Goal: Task Accomplishment & Management: Use online tool/utility

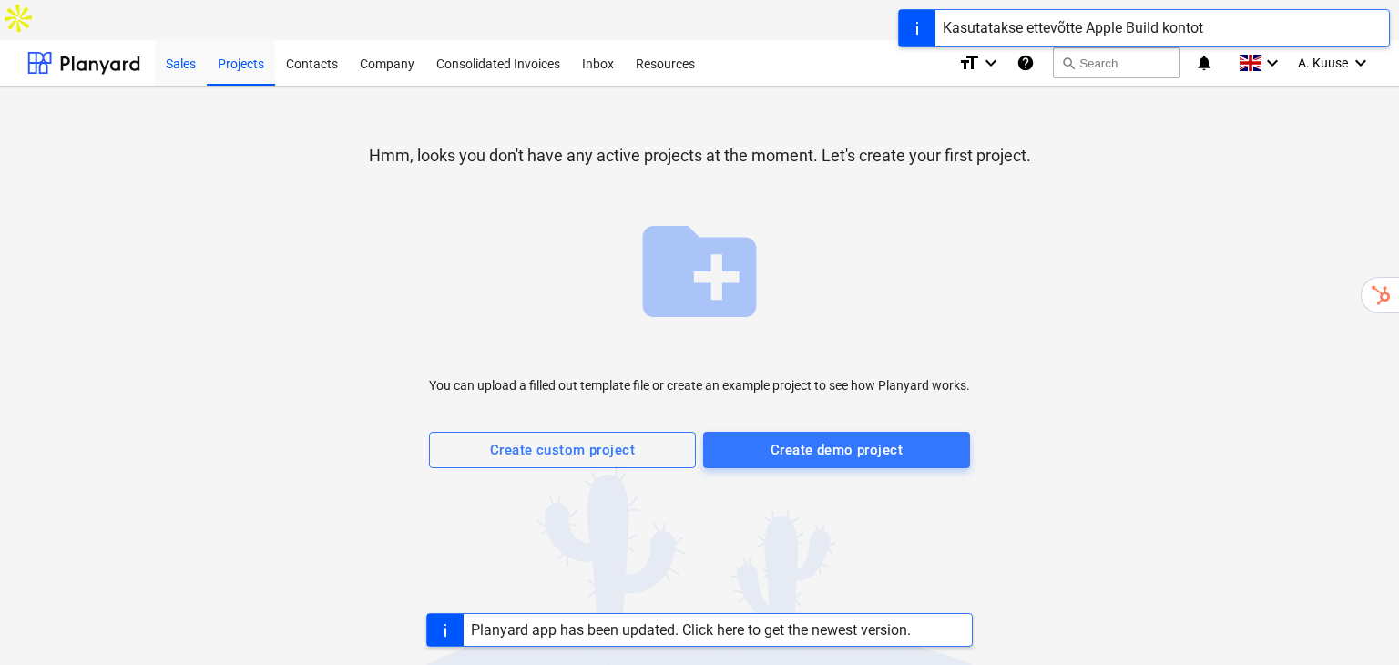
click at [179, 39] on div "Sales" at bounding box center [181, 62] width 52 height 46
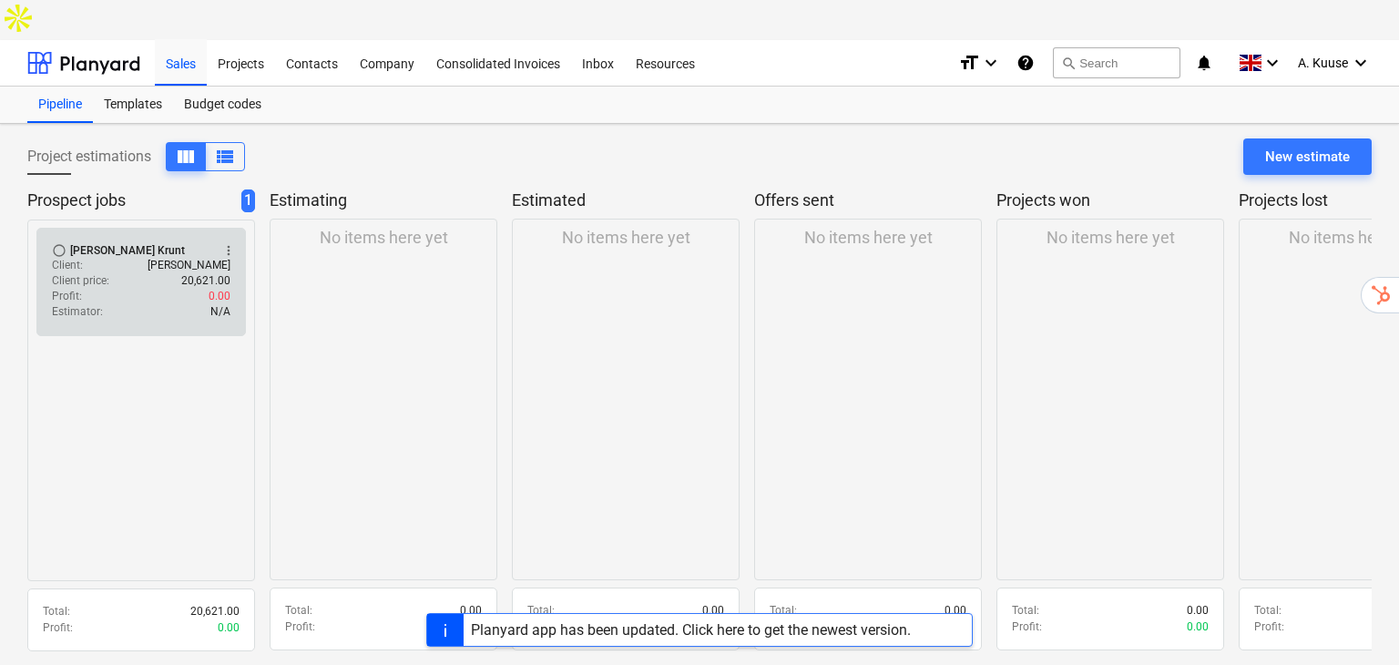
click at [195, 258] on div "Client : Andres" at bounding box center [141, 265] width 179 height 15
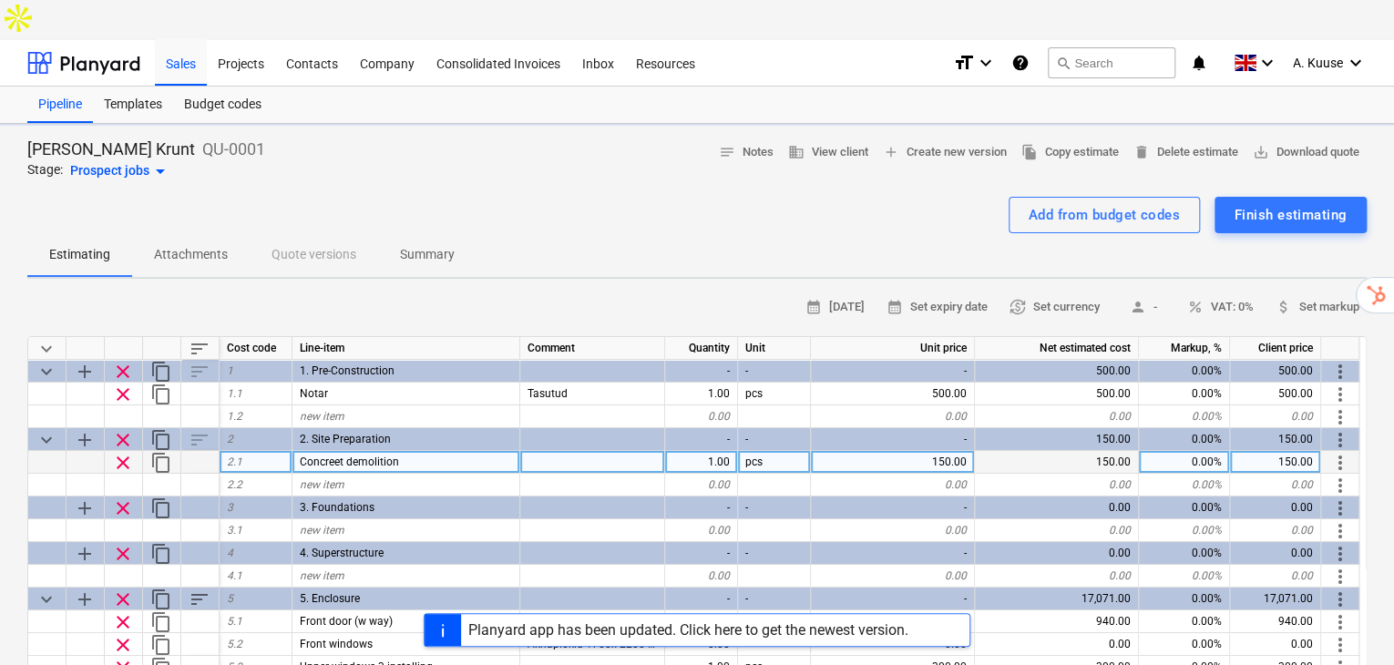
type textarea "x"
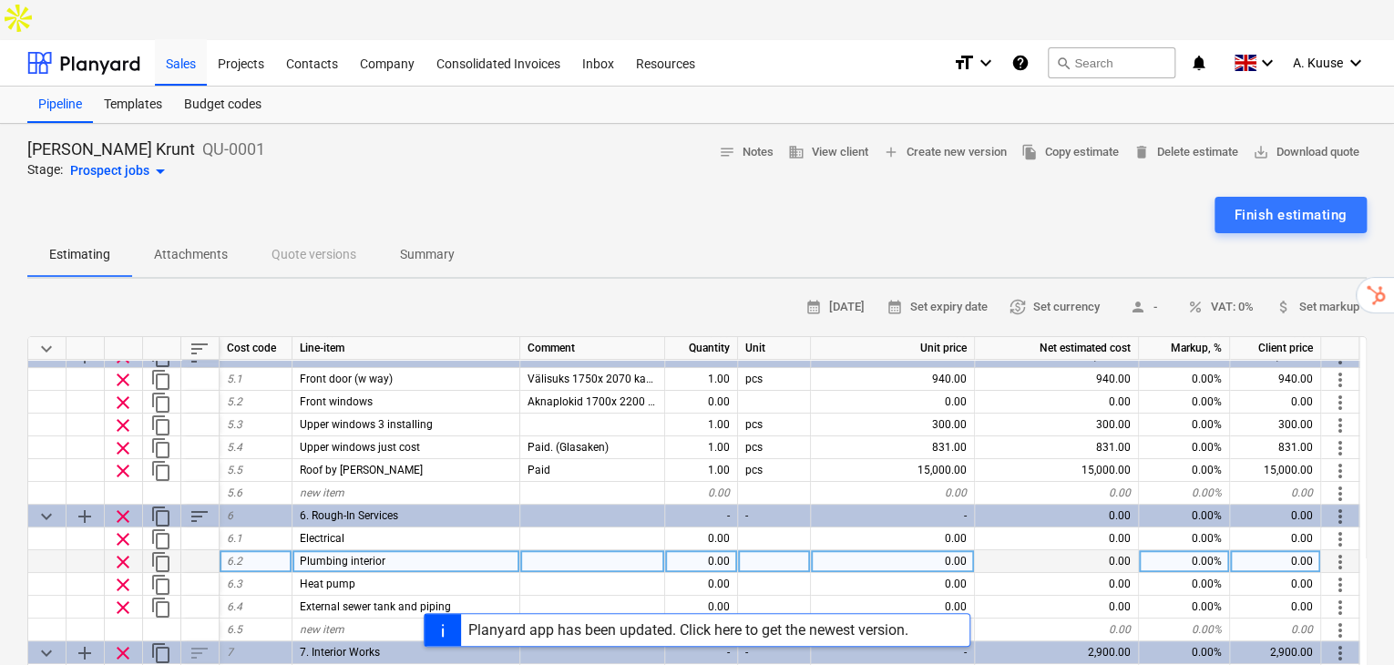
scroll to position [266, 0]
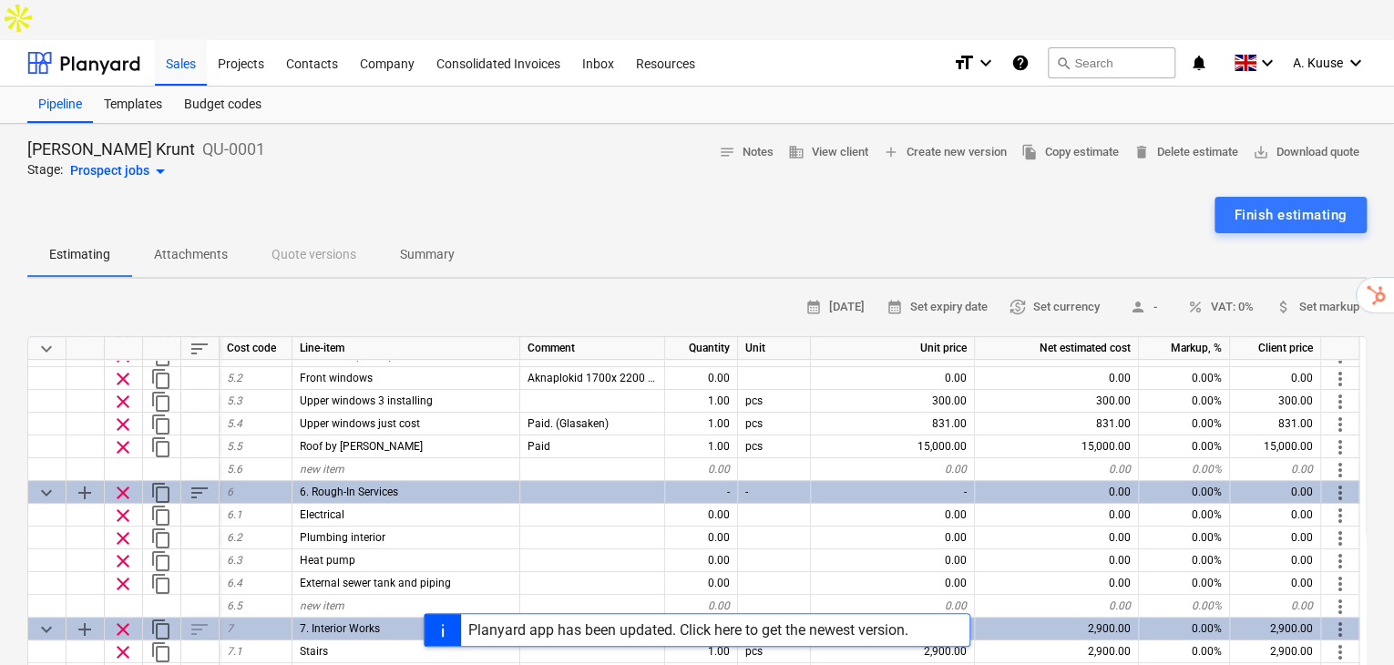
click at [313, 628] on div "Planyard app has been updated. Click here to get the newest version." at bounding box center [697, 630] width 1394 height 34
click at [345, 631] on div "Planyard app has been updated. Click here to get the newest version." at bounding box center [697, 630] width 1394 height 34
click at [800, 621] on div "Planyard app has been updated. Click here to get the newest version." at bounding box center [688, 629] width 440 height 17
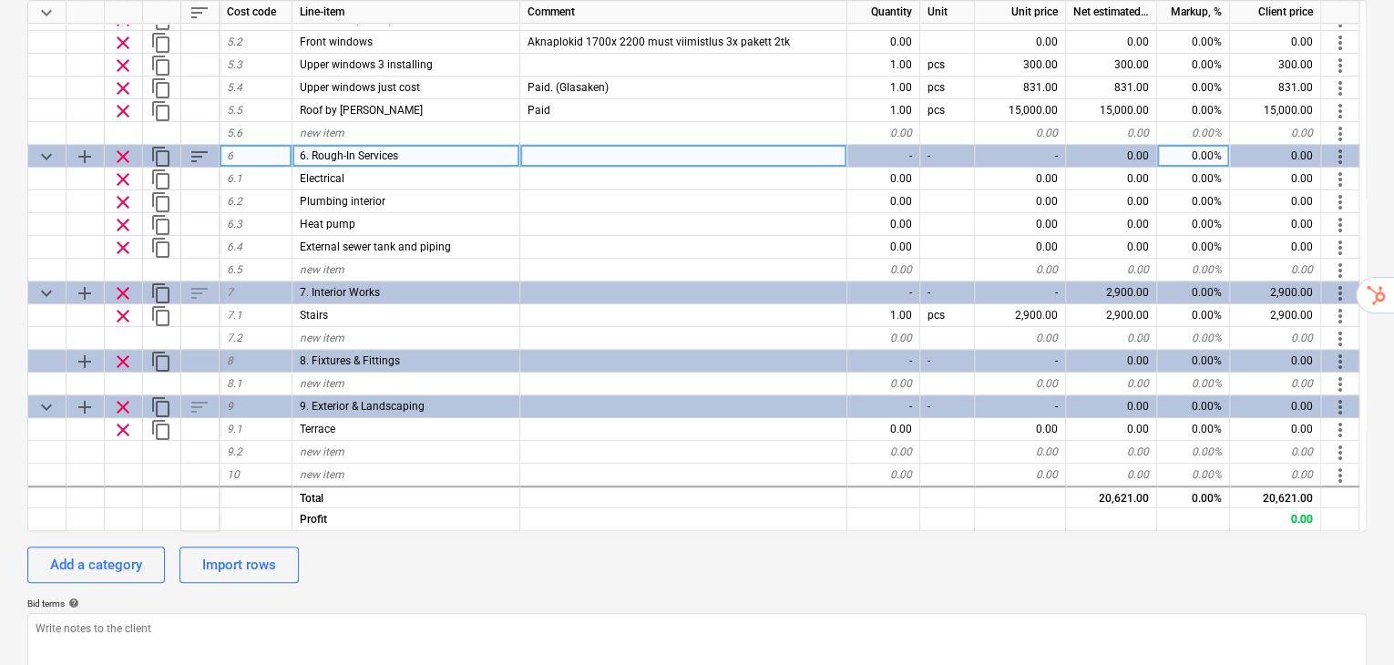
scroll to position [303, 0]
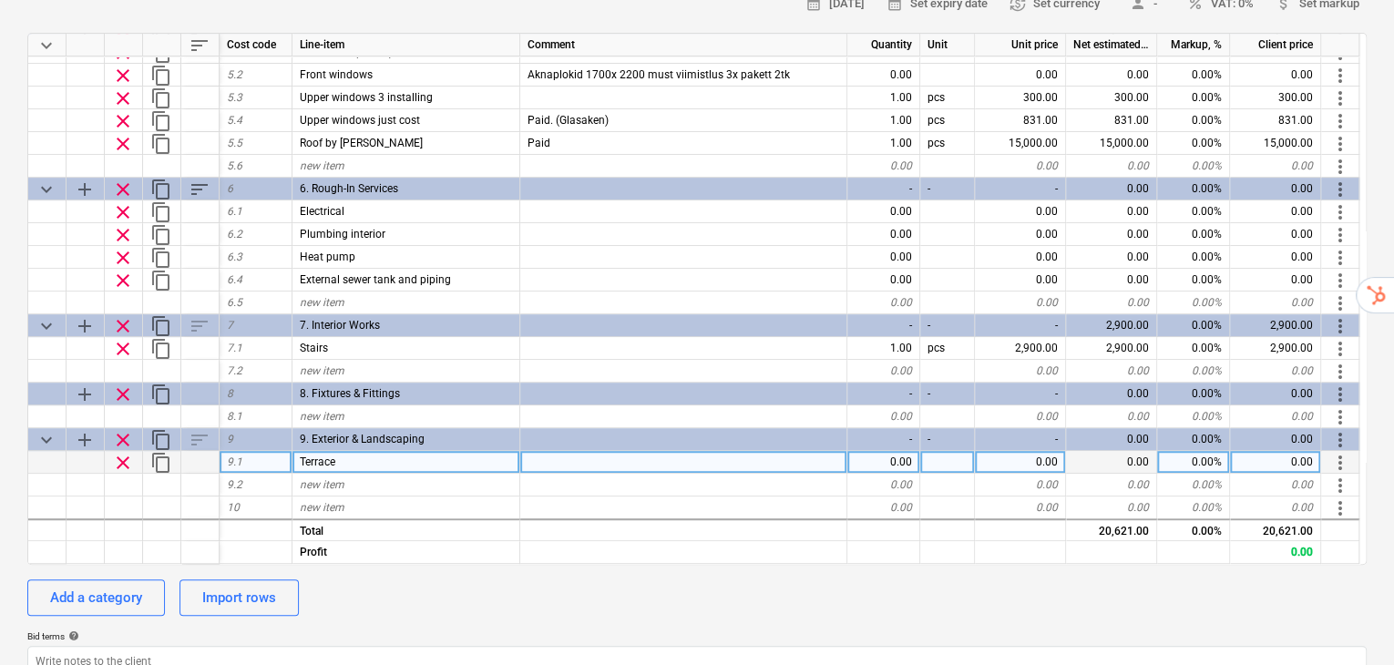
type textarea "x"
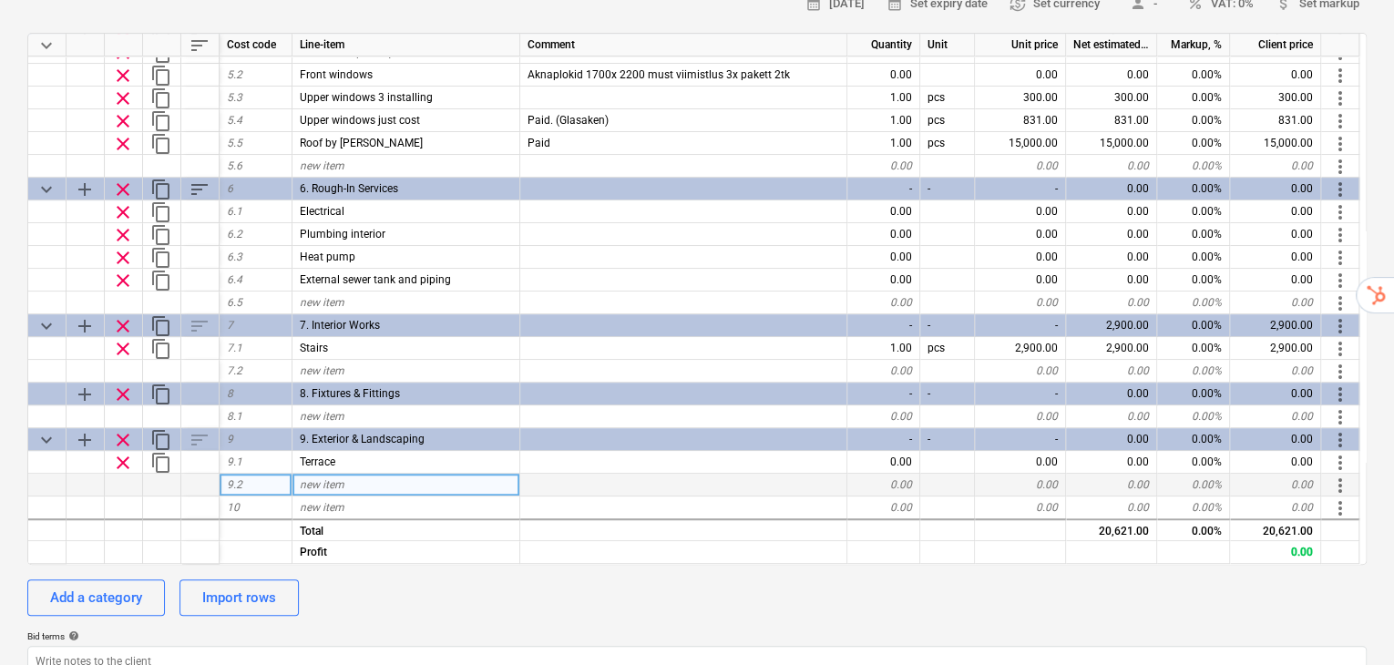
click at [336, 478] on span "new item" at bounding box center [322, 484] width 45 height 13
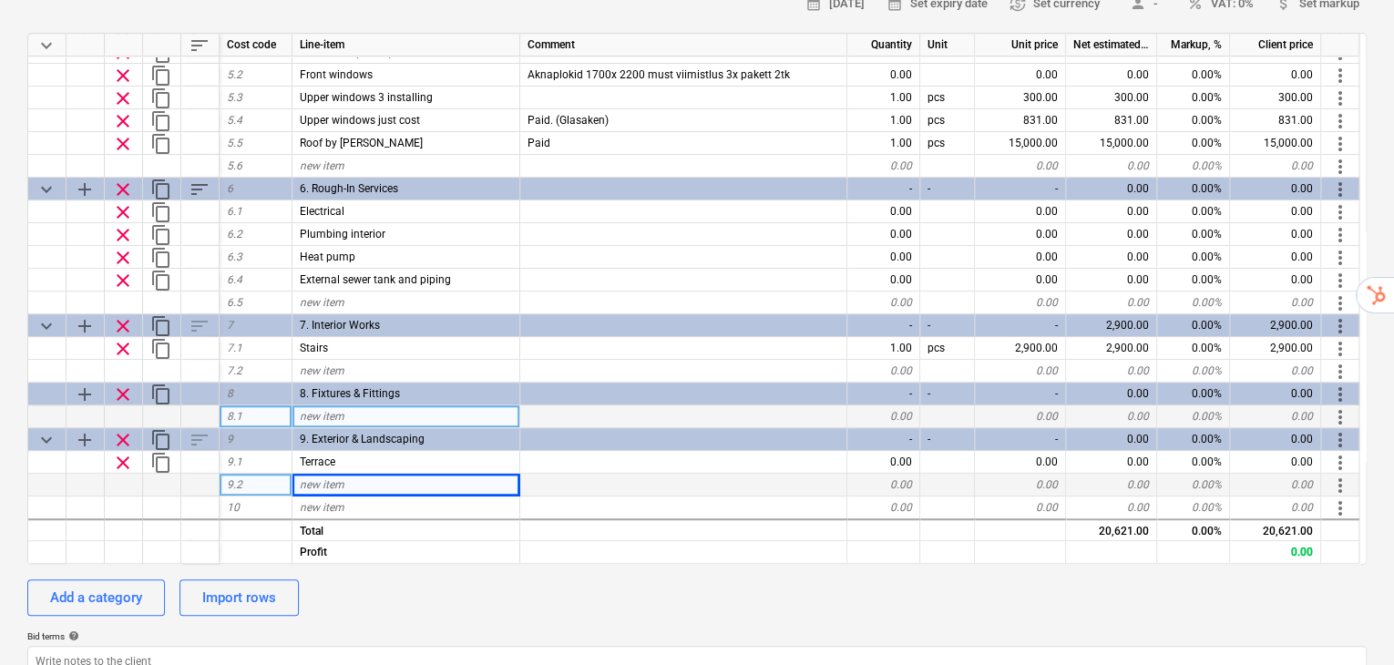
click at [356, 405] on div "new item" at bounding box center [406, 416] width 228 height 23
type input "Kitchen furniture"
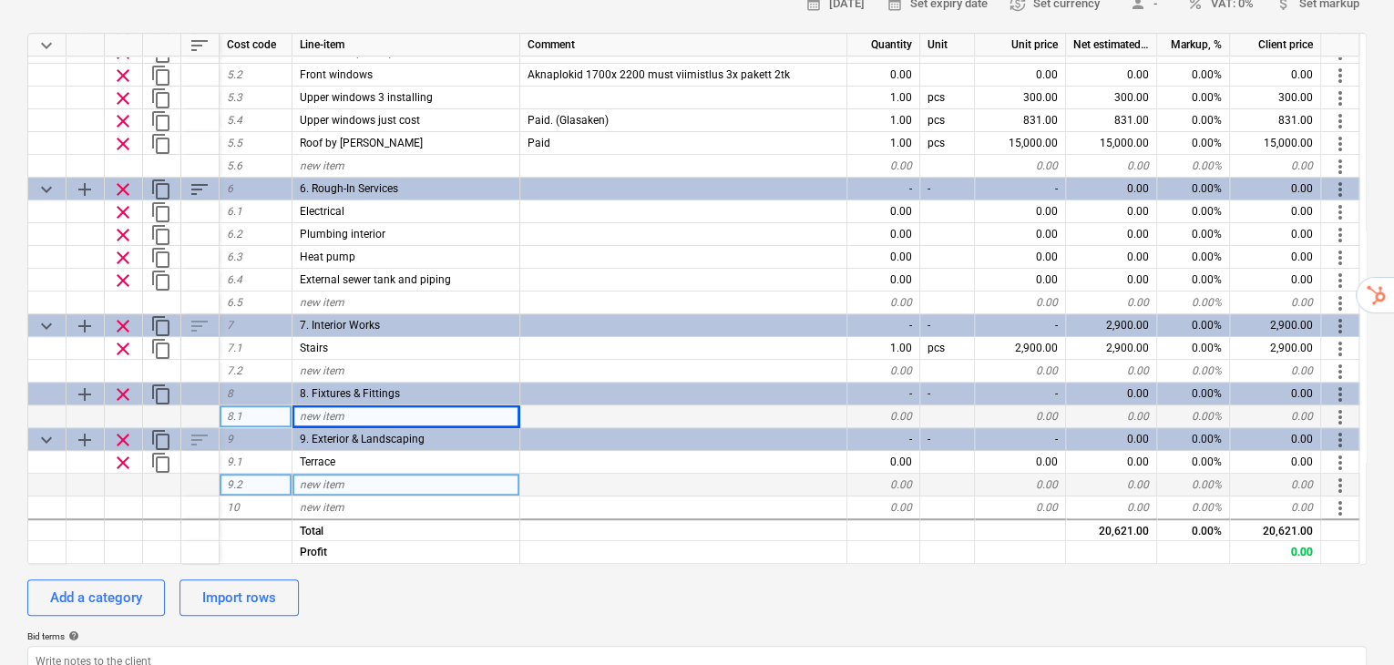
drag, startPoint x: 1009, startPoint y: 373, endPoint x: 1042, endPoint y: 373, distance: 33.7
click at [1009, 405] on div "0.00" at bounding box center [1020, 416] width 91 height 23
click at [1050, 405] on div "0.00" at bounding box center [1020, 416] width 91 height 23
type textarea "x"
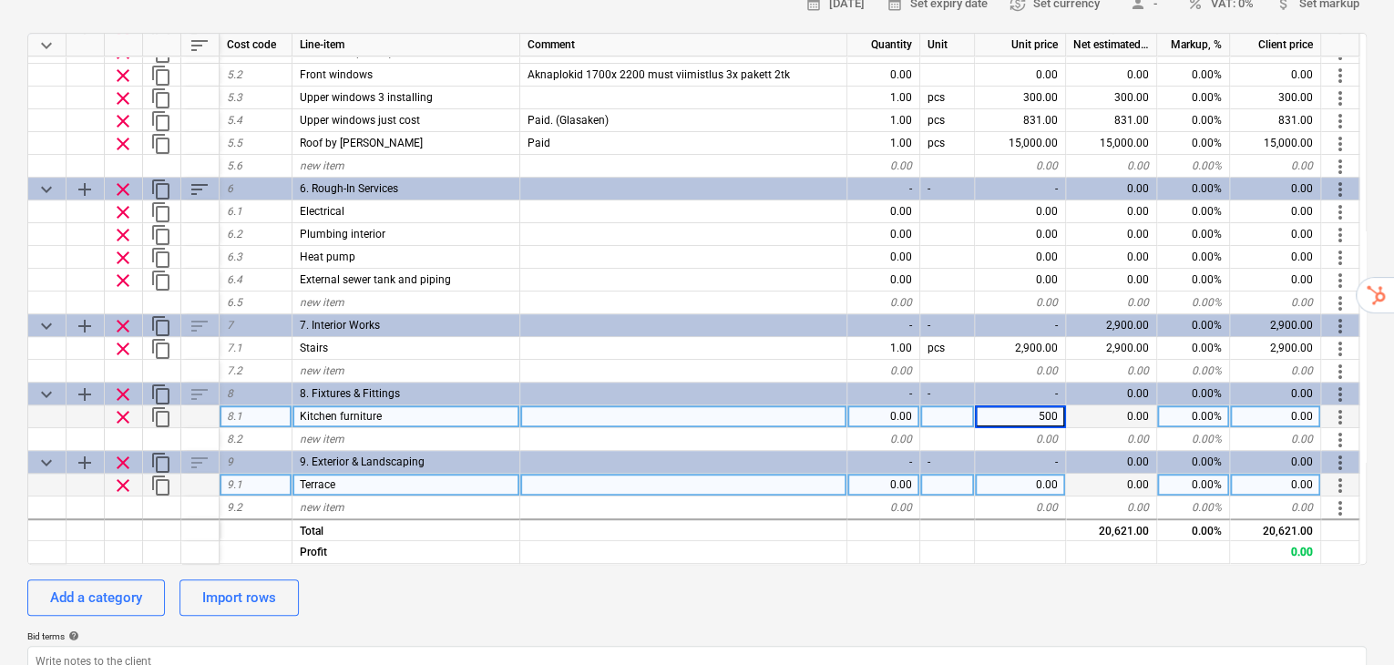
type input "5000"
click at [1053, 579] on div "Add a category Import rows" at bounding box center [696, 597] width 1339 height 36
type textarea "x"
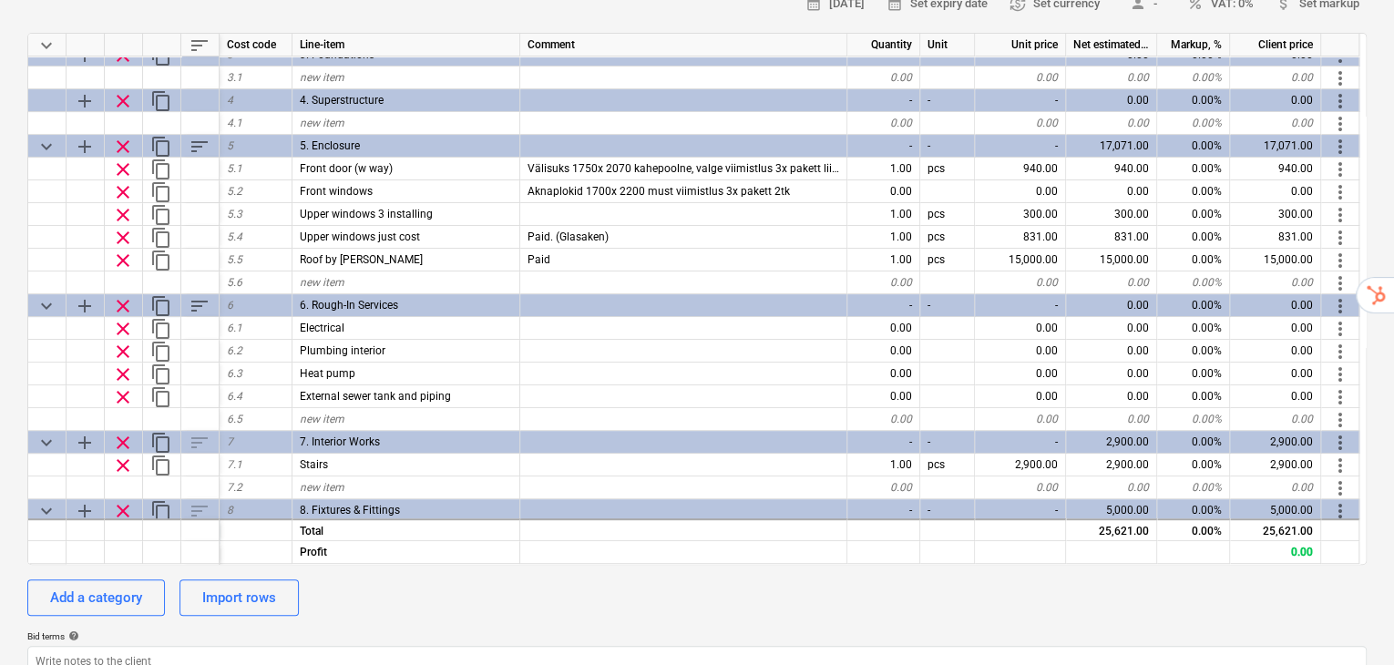
scroll to position [289, 0]
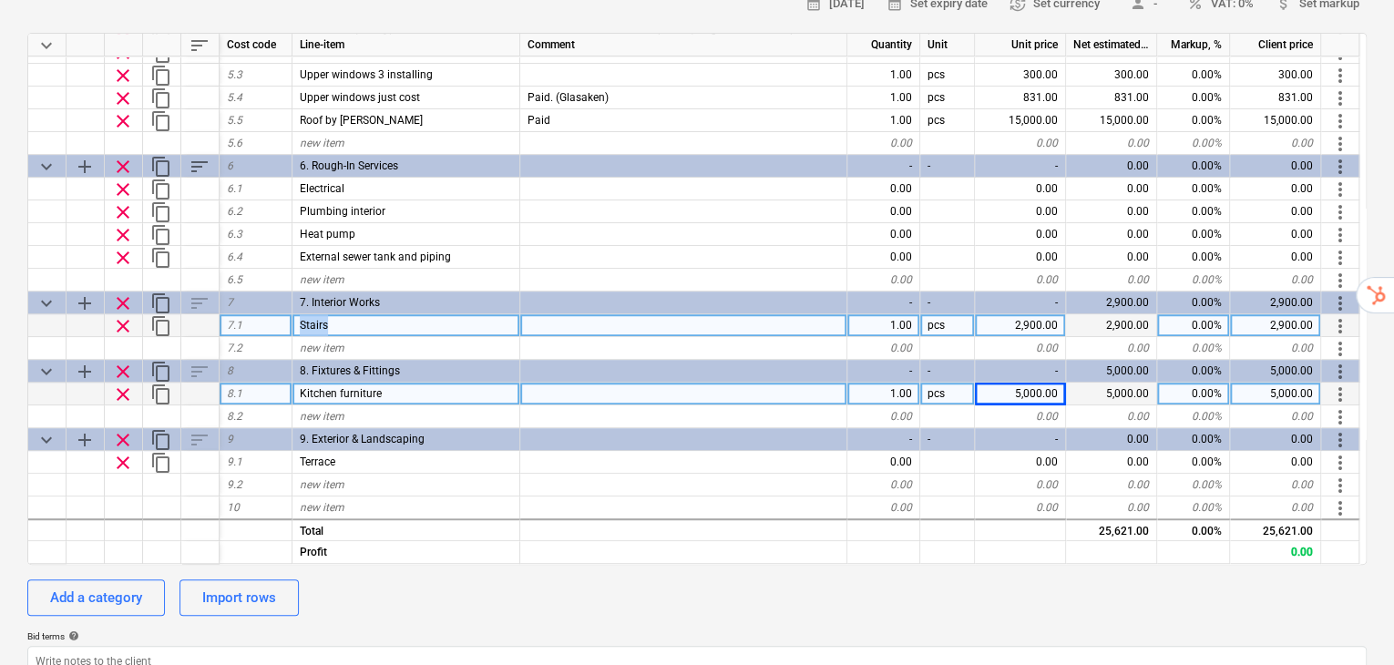
drag, startPoint x: 337, startPoint y: 278, endPoint x: 280, endPoint y: 273, distance: 57.6
click at [0, 0] on div "clear content_copy 7.1 Stairs 1.00 pcs 2,900.00 2,900.00 0.00% 2,900.00 more_ve…" at bounding box center [0, 0] width 0 height 0
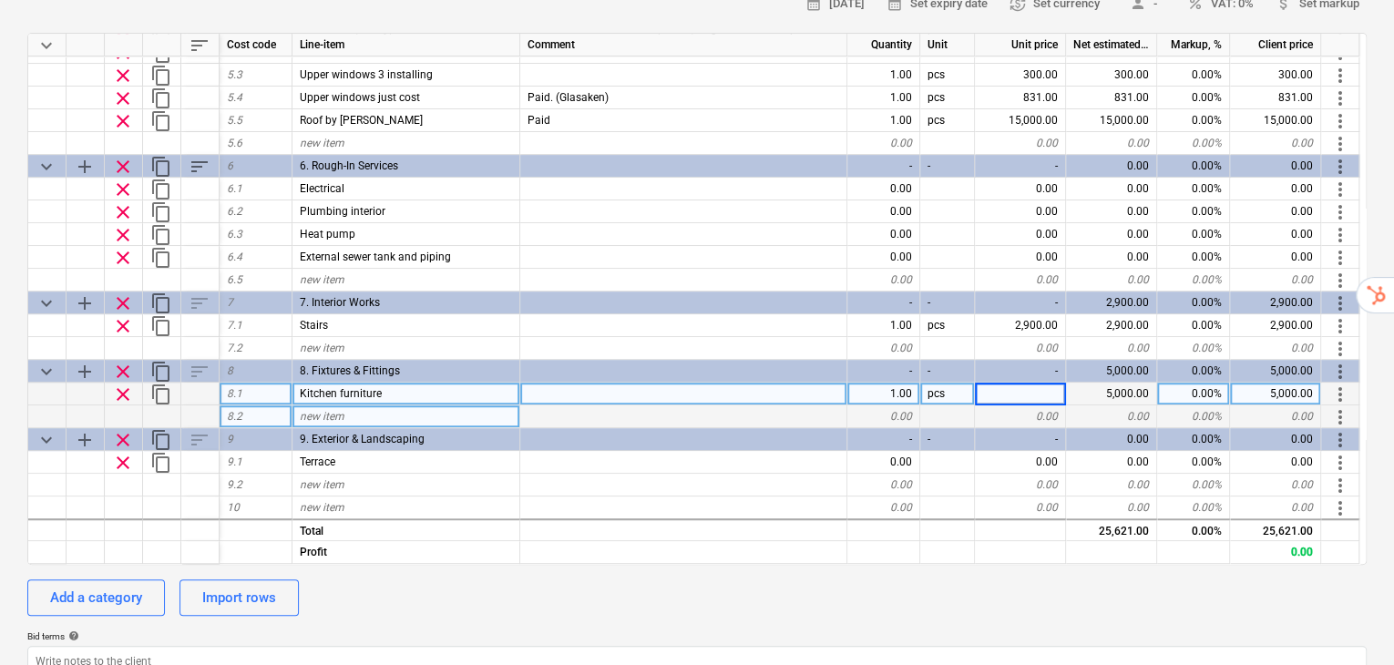
click at [360, 405] on div "new item" at bounding box center [406, 416] width 228 height 23
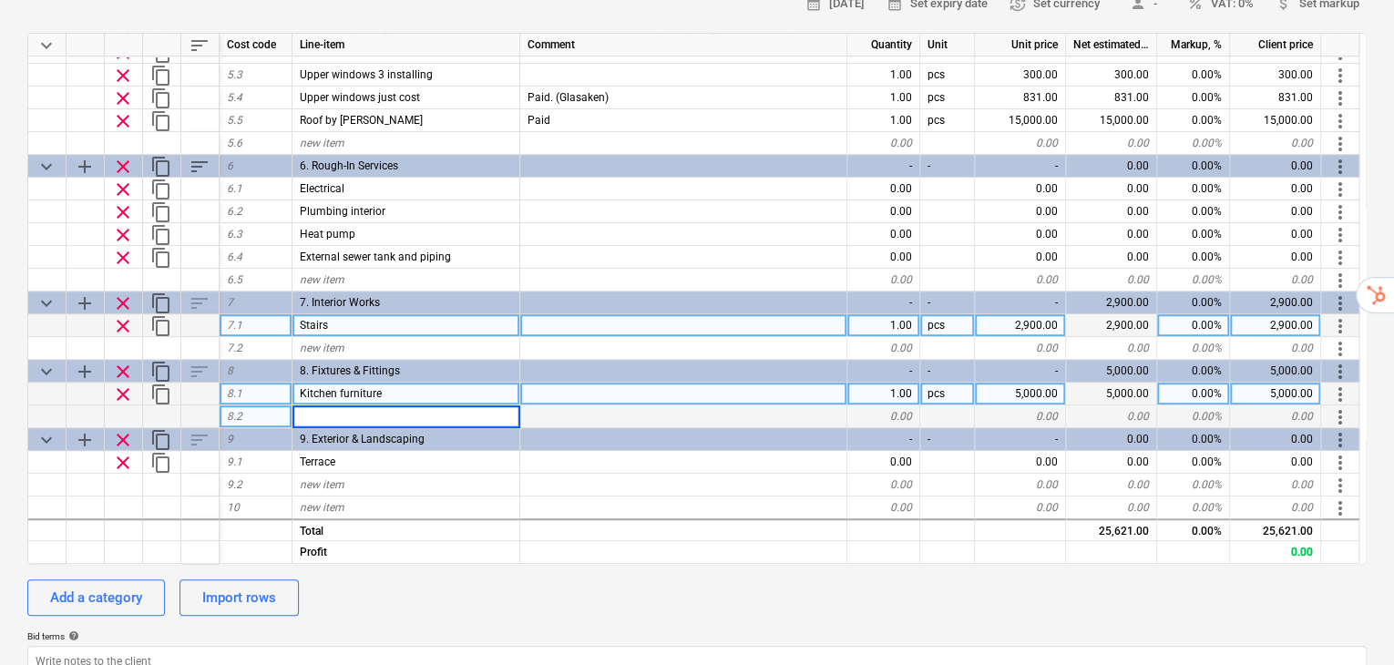
click at [1043, 314] on div "2,900.00" at bounding box center [1020, 325] width 91 height 23
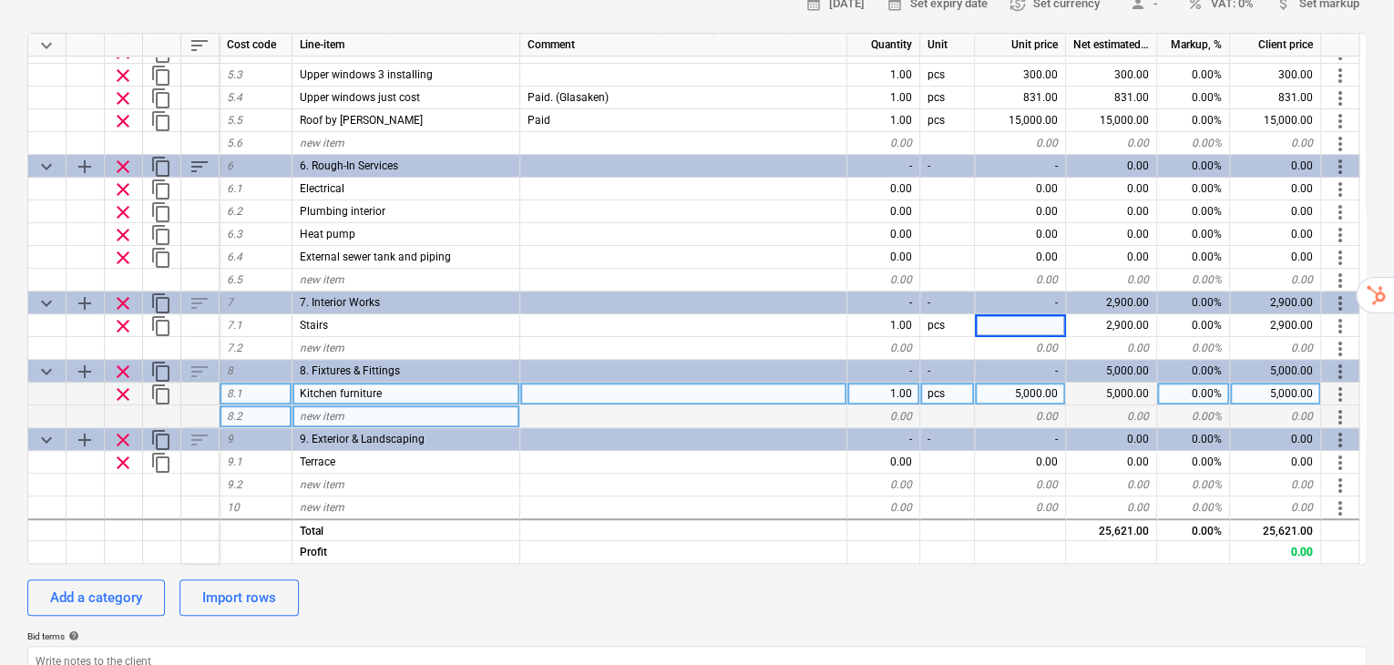
click at [1037, 405] on div "0.00" at bounding box center [1020, 416] width 91 height 23
type textarea "x"
click at [725, 405] on div at bounding box center [683, 416] width 327 height 23
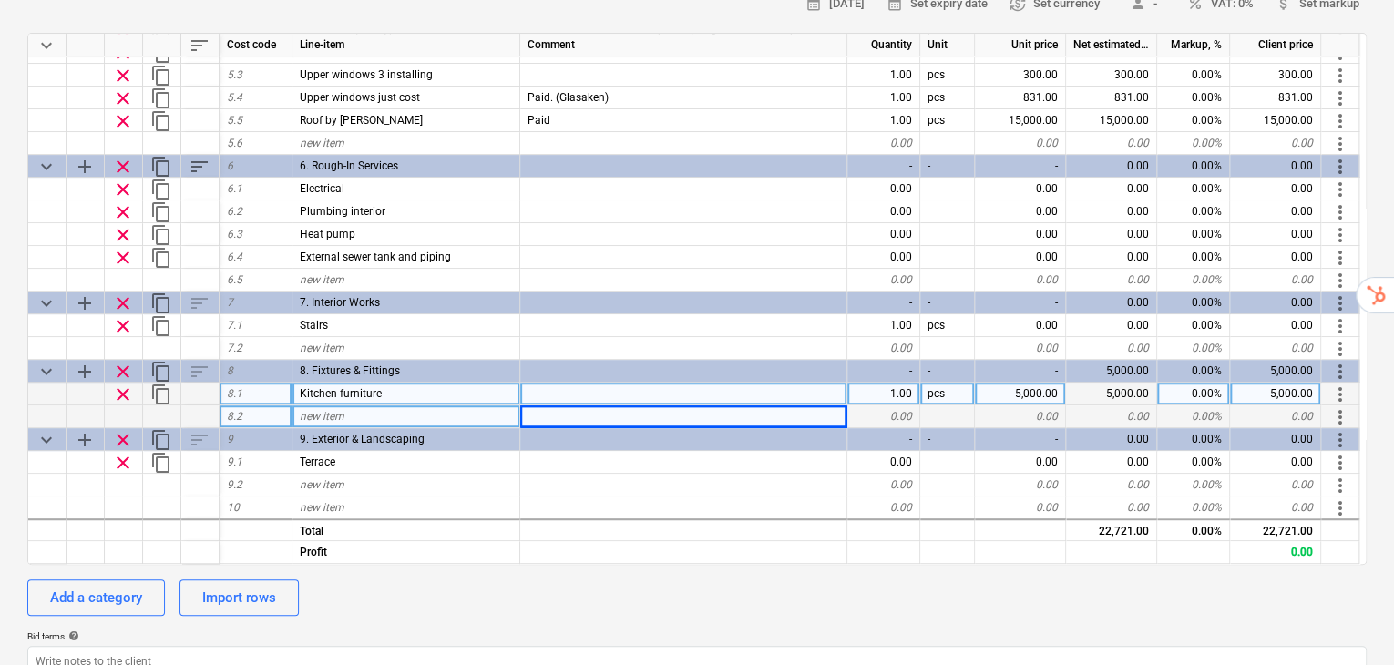
click at [492, 405] on div "new item" at bounding box center [406, 416] width 228 height 23
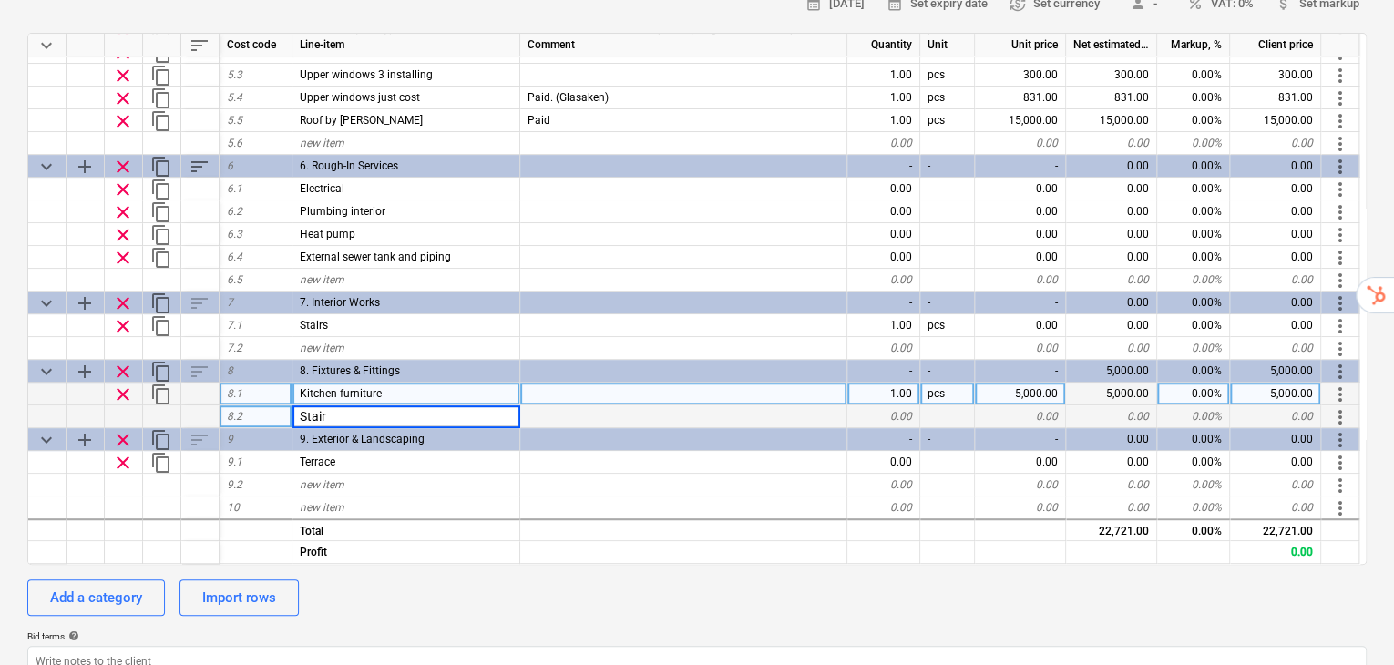
type input "Stairs"
click at [1012, 405] on div "0.00" at bounding box center [1020, 416] width 91 height 23
type textarea "x"
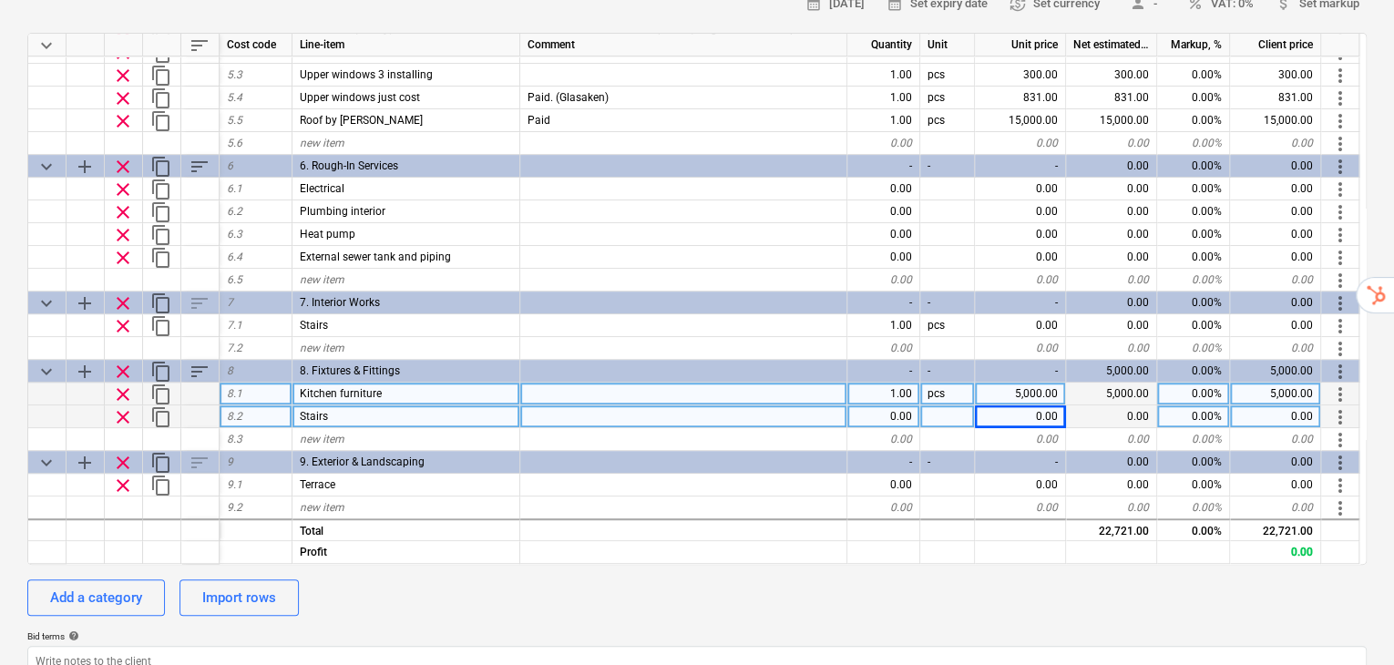
click at [1041, 405] on div "0.00" at bounding box center [1020, 416] width 91 height 23
type input "2900"
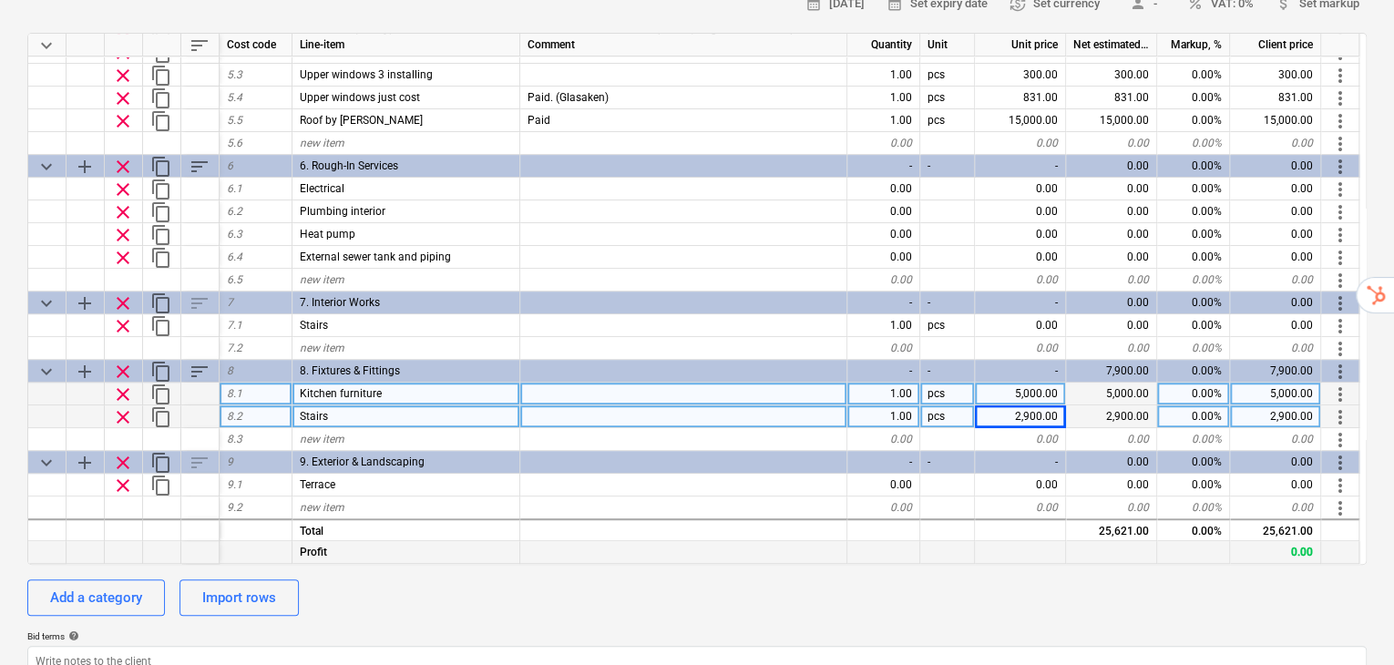
type textarea "x"
click at [1092, 541] on div at bounding box center [1111, 552] width 91 height 23
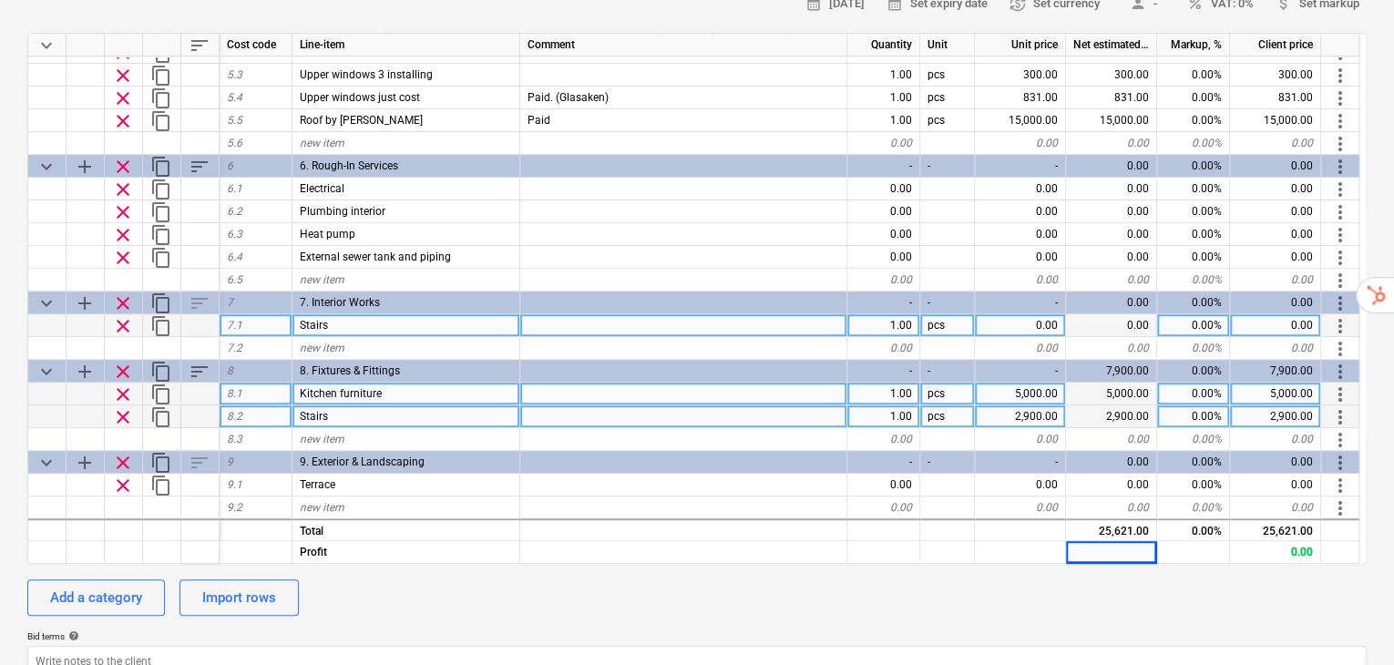
click at [920, 314] on div "pcs" at bounding box center [947, 325] width 55 height 23
type textarea "x"
click at [896, 314] on div "1.00" at bounding box center [883, 325] width 73 height 23
click at [1070, 583] on div "calendar_month [DATE] calendar_month Set expiry date currency_exchange Set curr…" at bounding box center [696, 365] width 1339 height 750
type textarea "x"
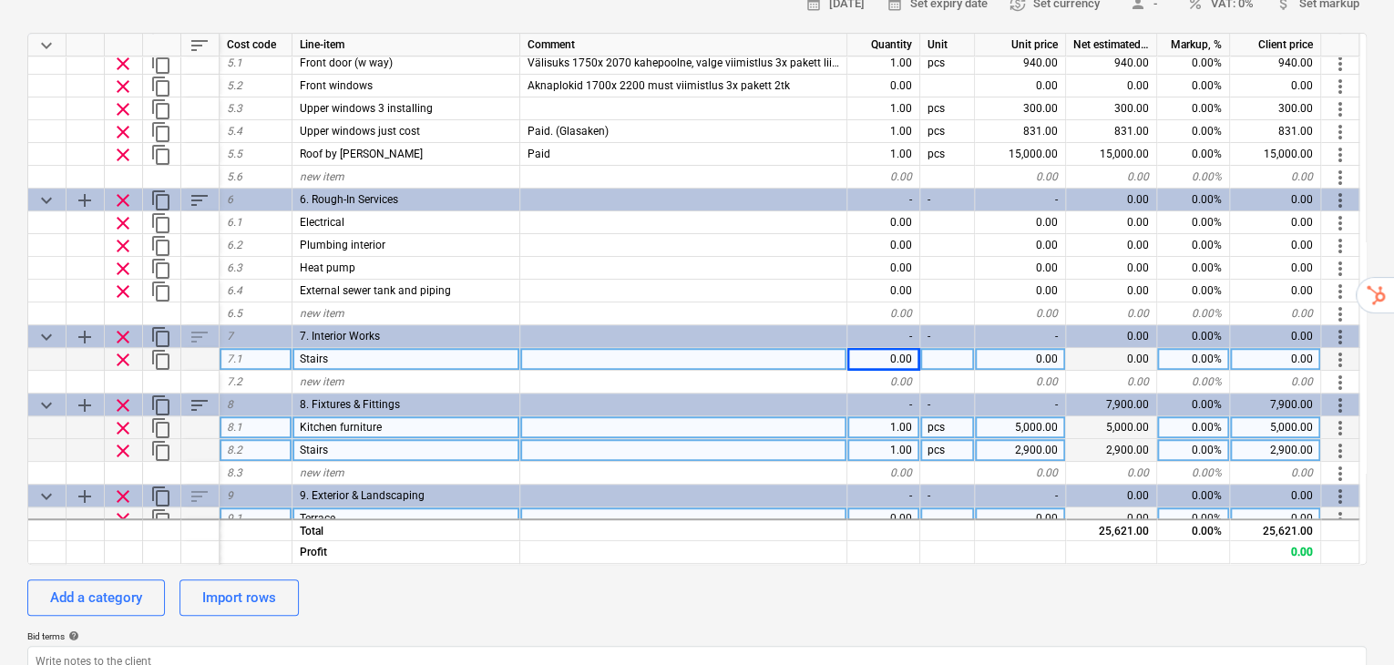
scroll to position [229, 0]
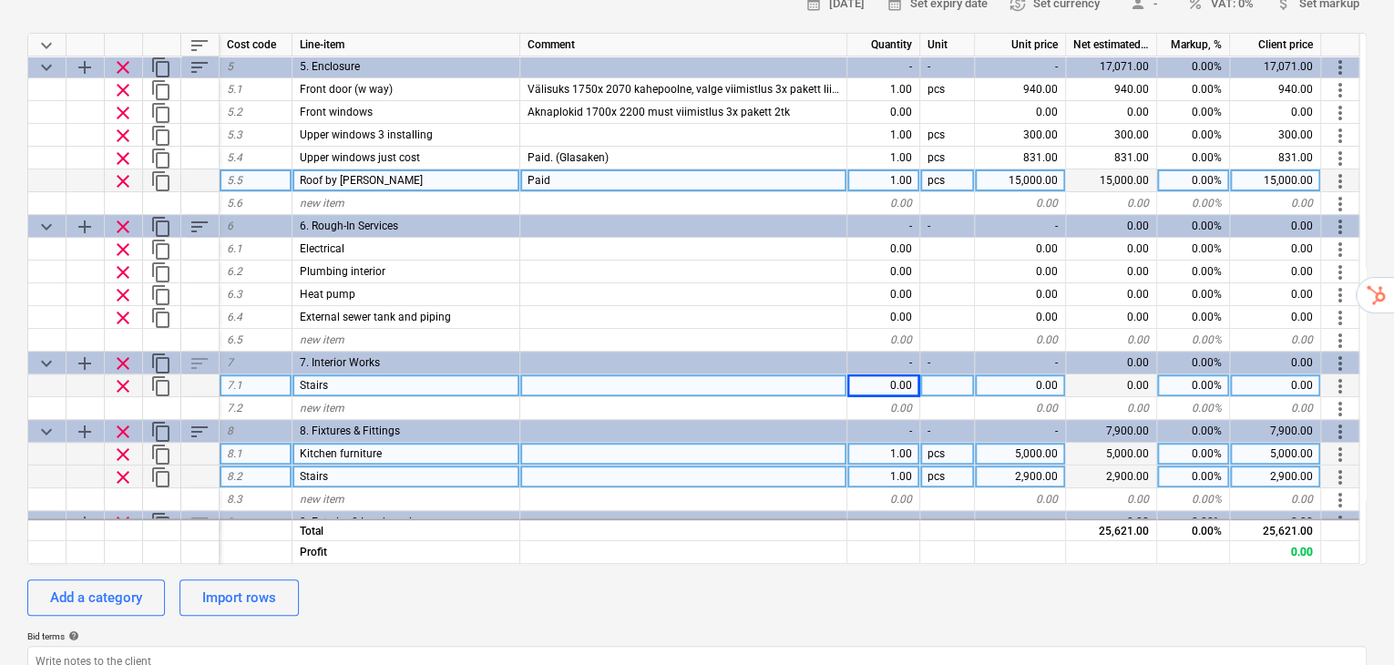
click at [1293, 169] on div "15,000.00" at bounding box center [1275, 180] width 91 height 23
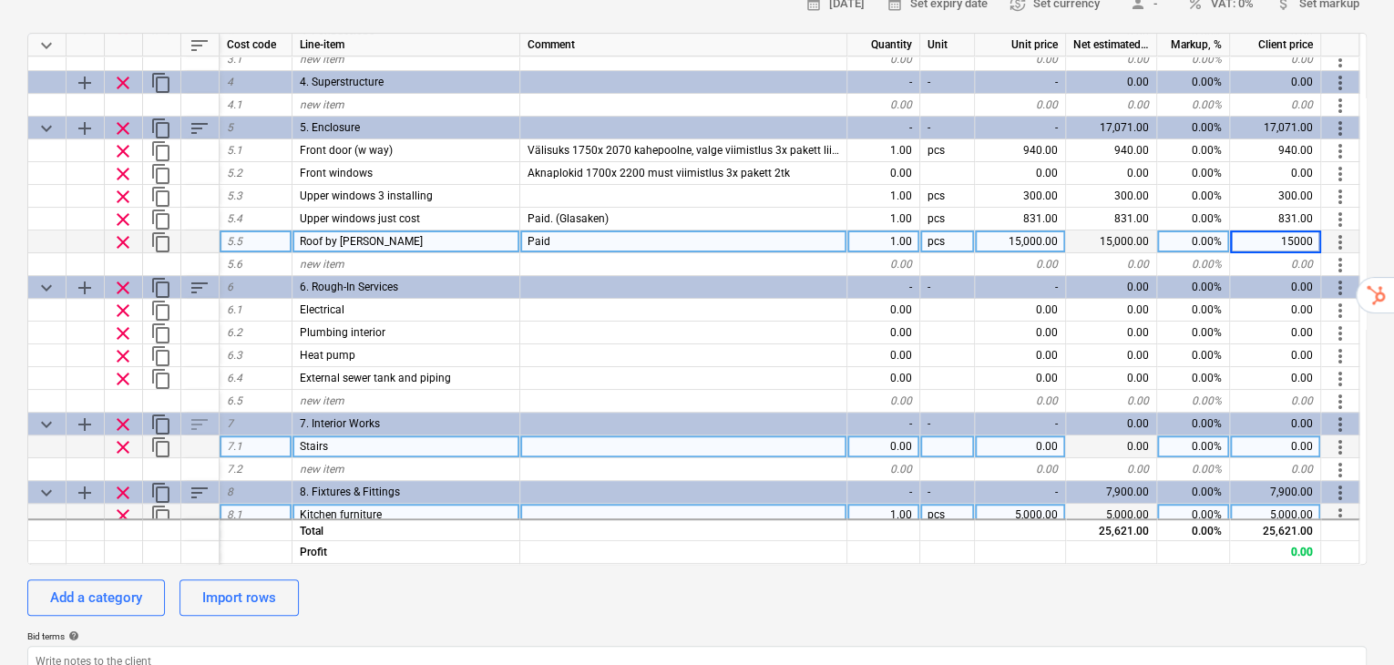
type input "0"
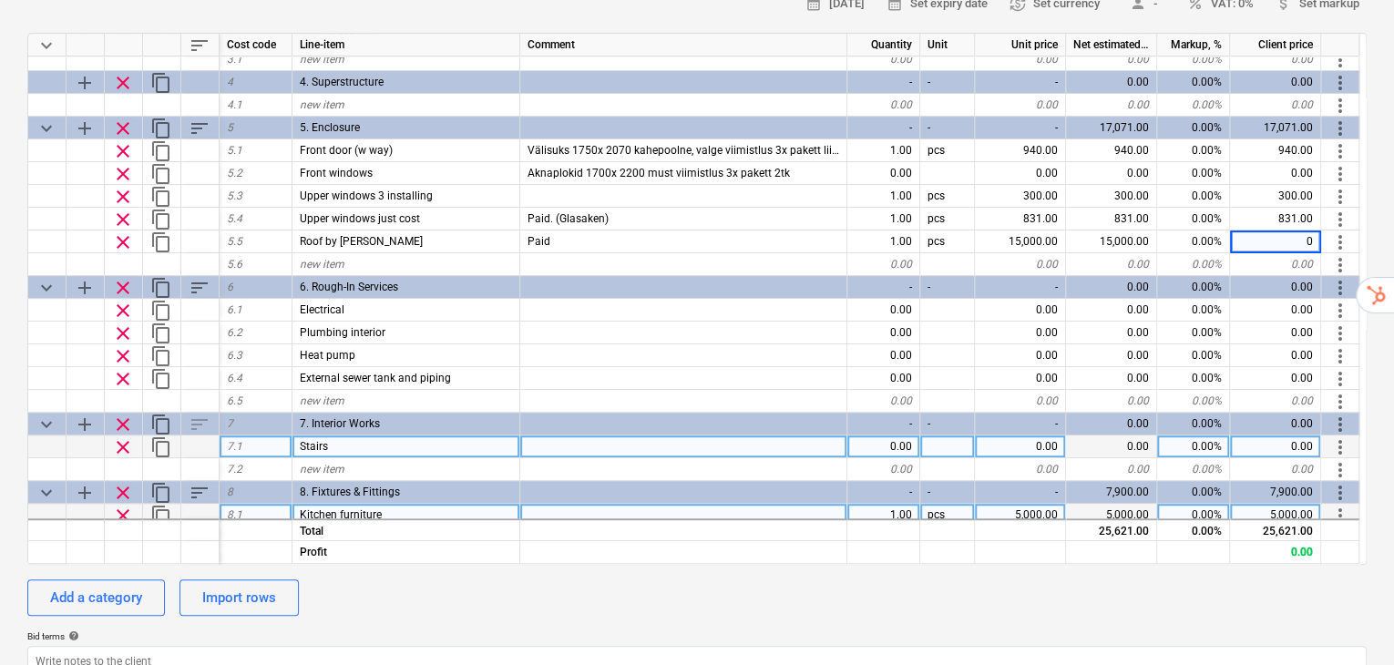
click at [1247, 579] on div "Add a category Import rows" at bounding box center [696, 597] width 1339 height 36
type textarea "x"
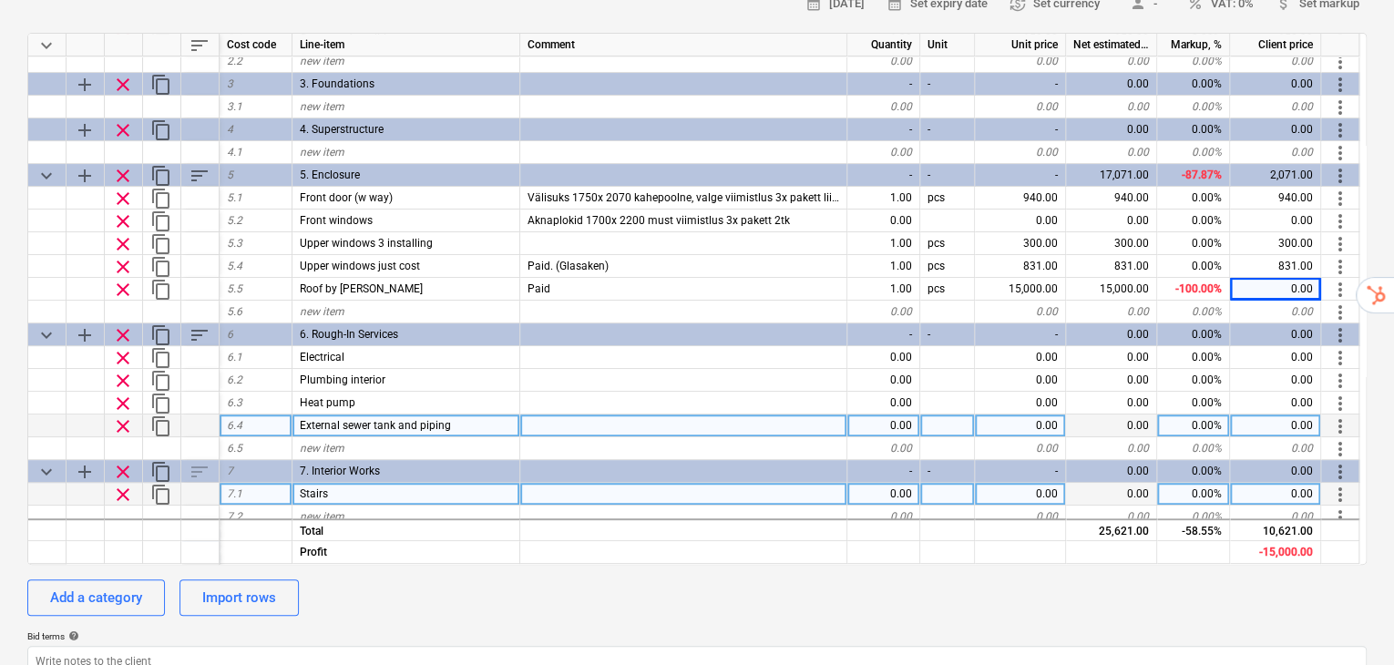
scroll to position [107, 0]
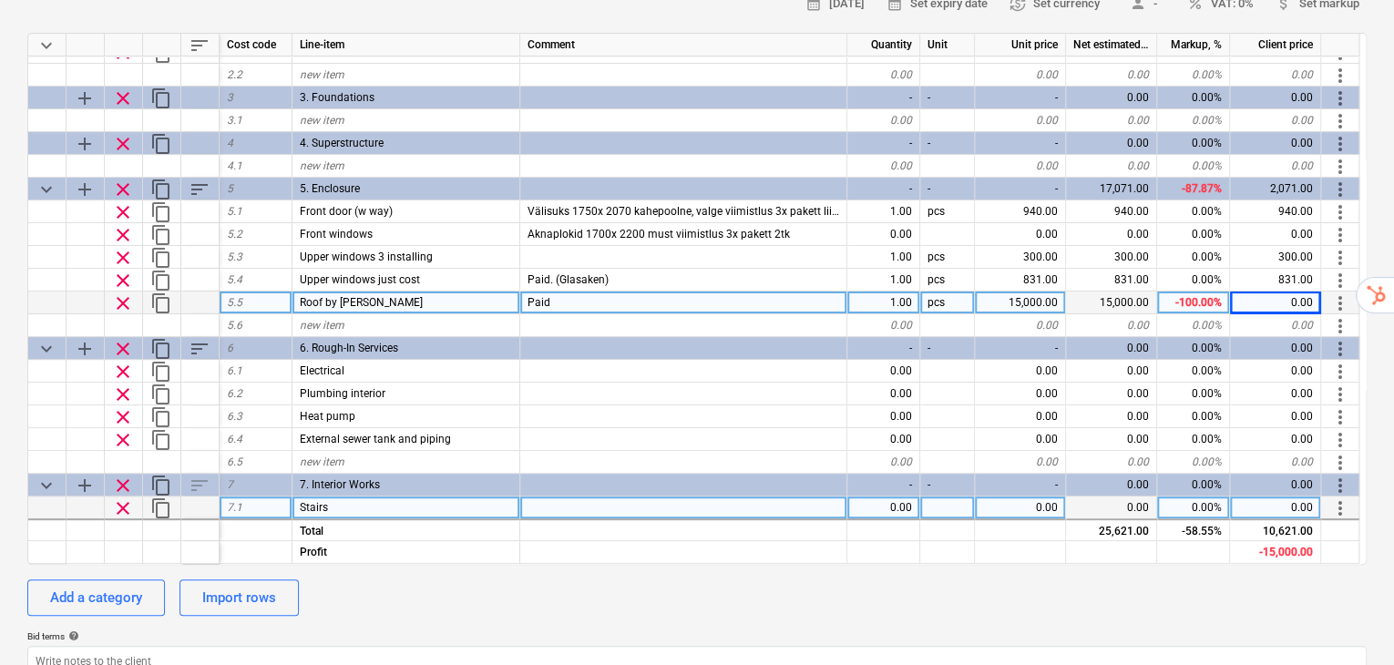
click at [1132, 292] on div "15,000.00" at bounding box center [1111, 303] width 91 height 23
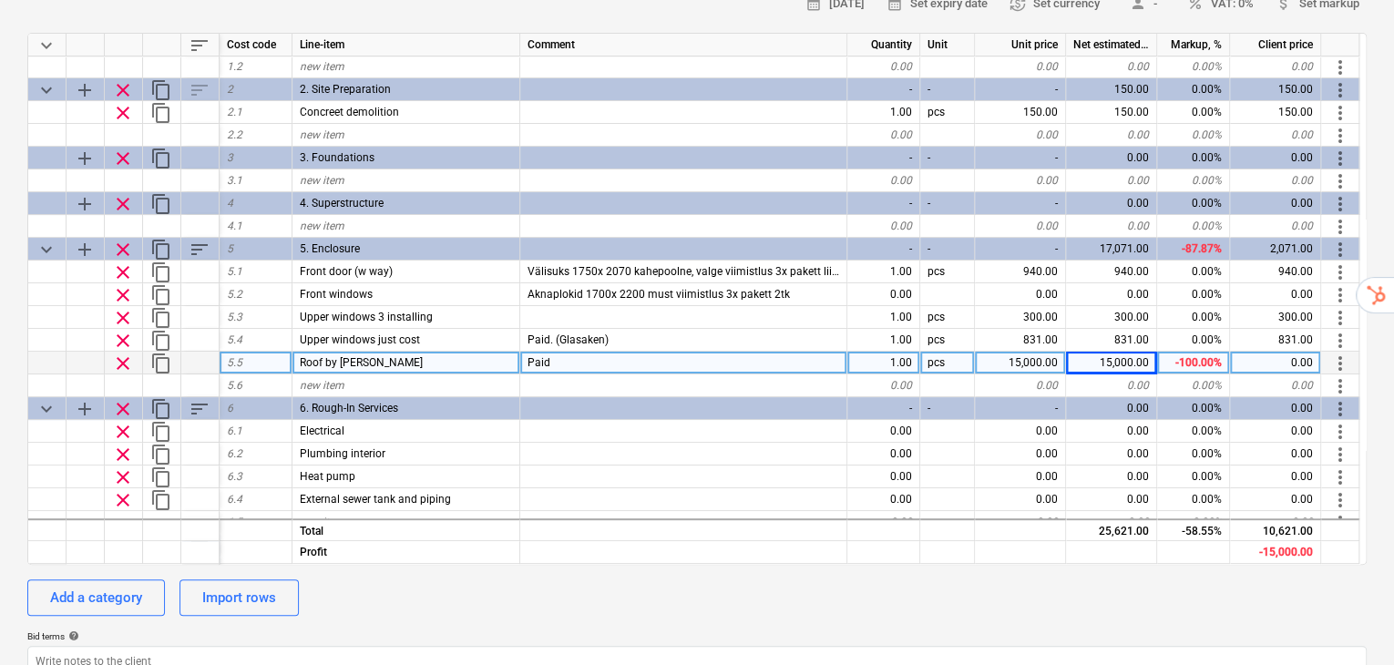
click at [1206, 352] on div "-100.00%" at bounding box center [1193, 363] width 73 height 23
type input "0"
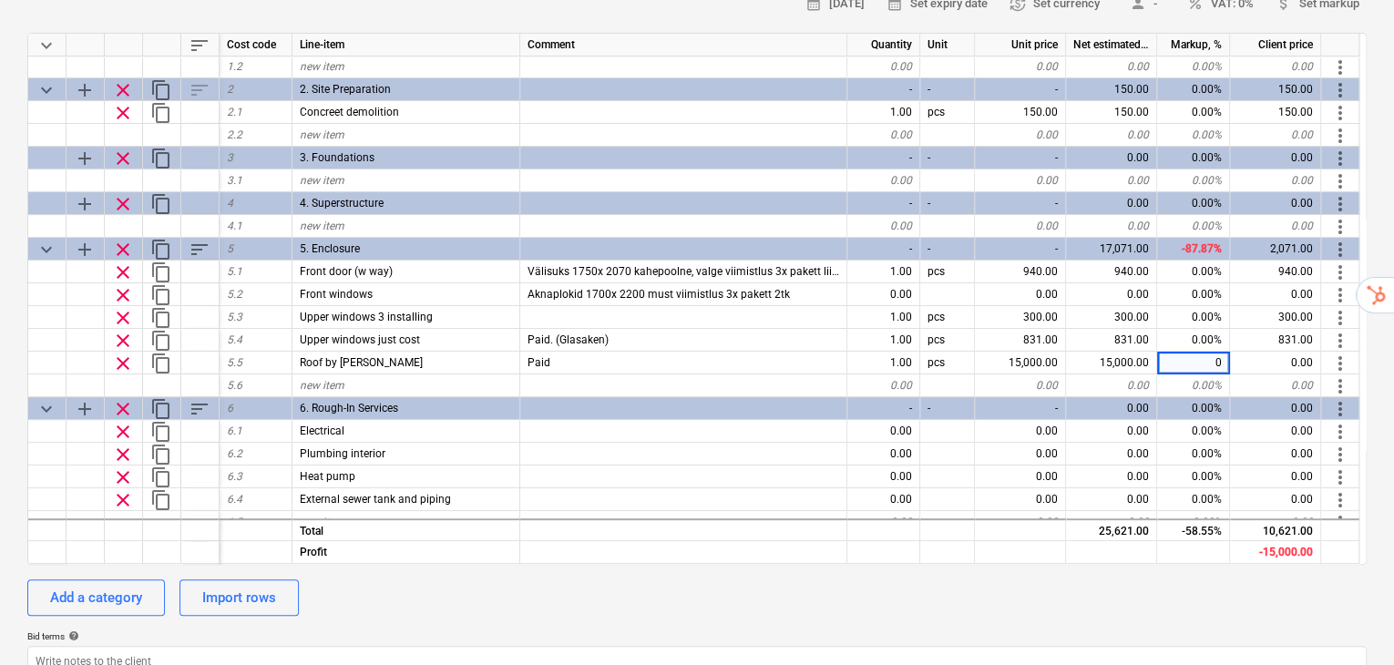
type textarea "x"
click at [1183, 630] on div "Bid terms help" at bounding box center [696, 636] width 1339 height 12
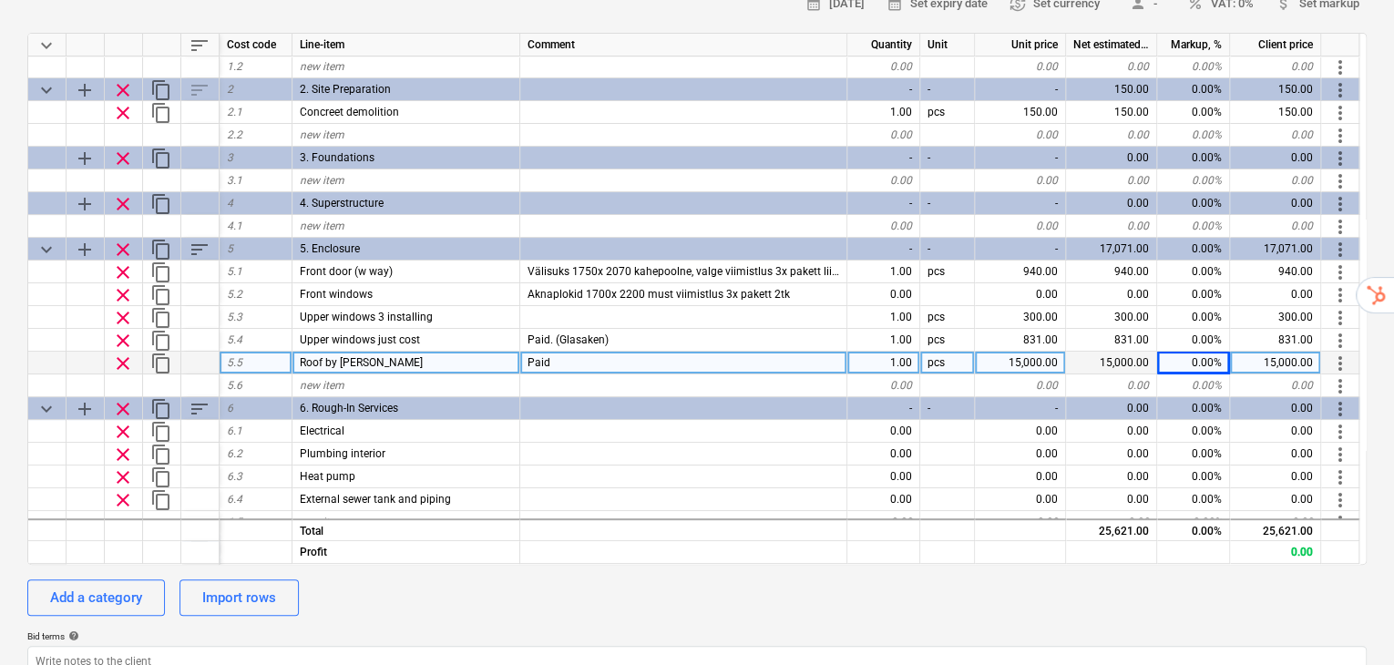
click at [1283, 352] on div "15,000.00" at bounding box center [1275, 363] width 91 height 23
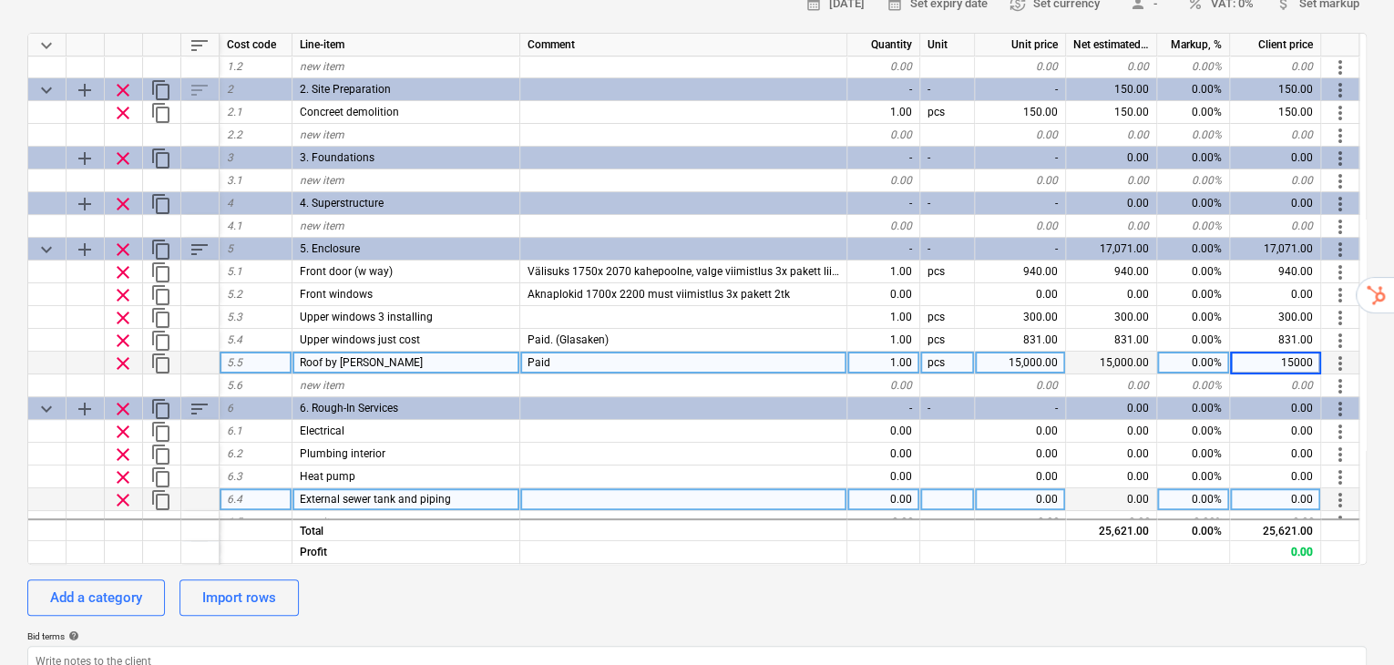
type input "0"
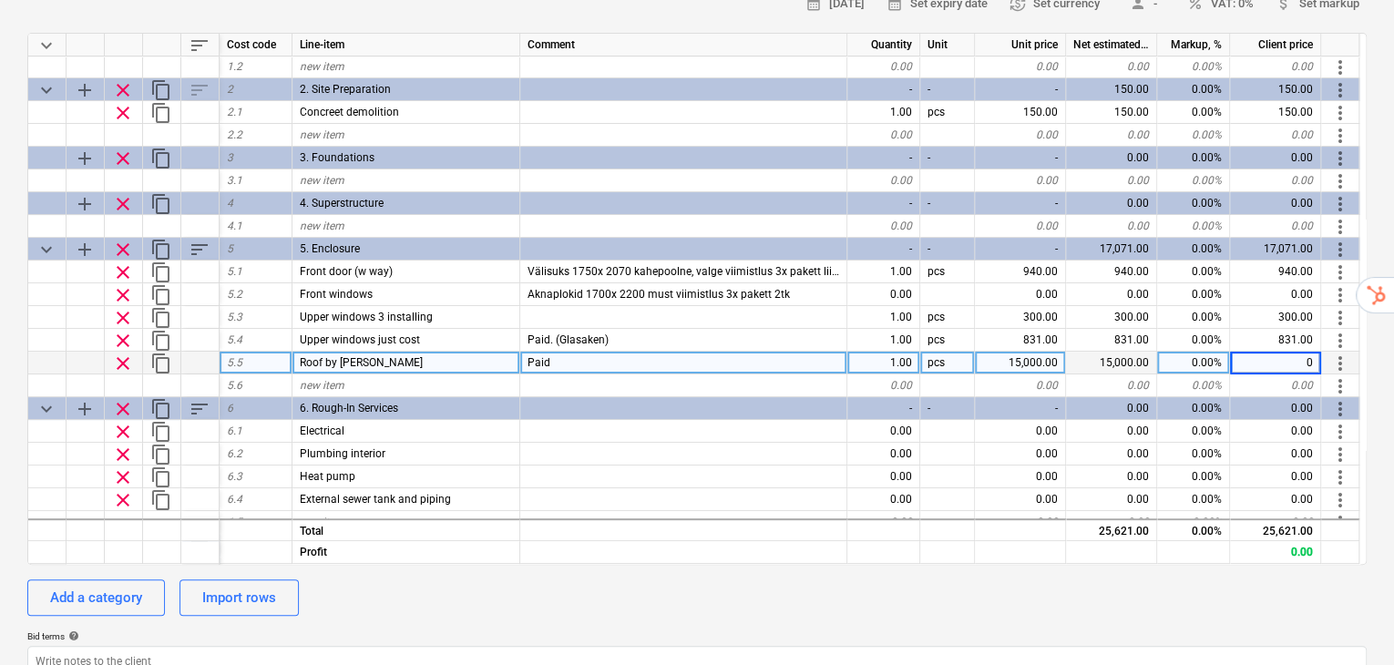
type textarea "x"
click at [1290, 573] on div "calendar_month [DATE] calendar_month Set expiry date currency_exchange Set curr…" at bounding box center [696, 365] width 1339 height 750
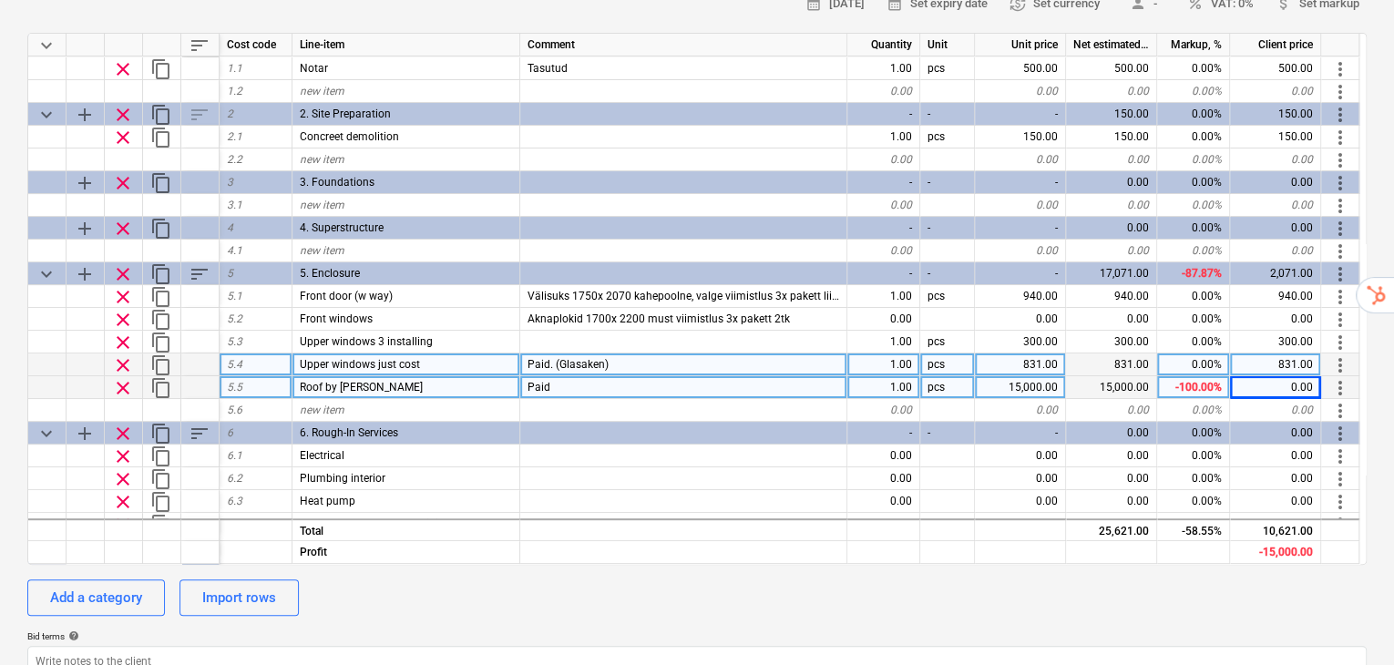
scroll to position [0, 0]
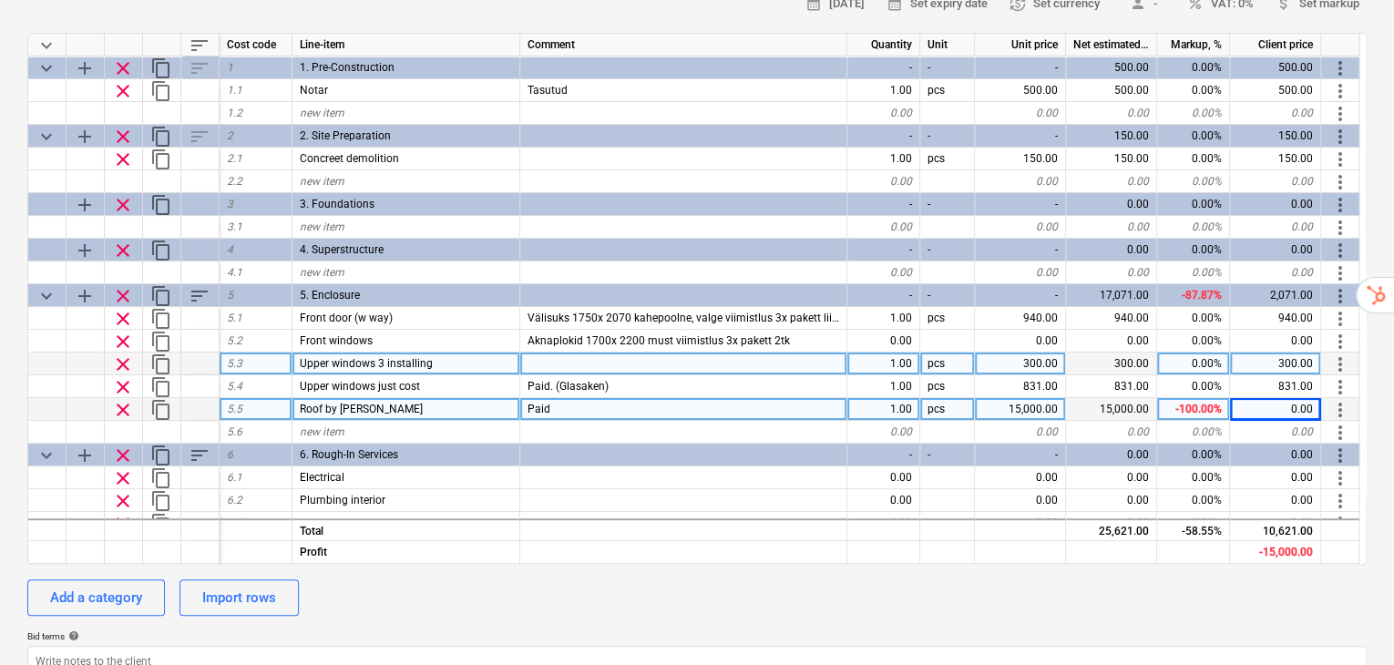
click at [1298, 353] on div "300.00" at bounding box center [1275, 364] width 91 height 23
type input "0"
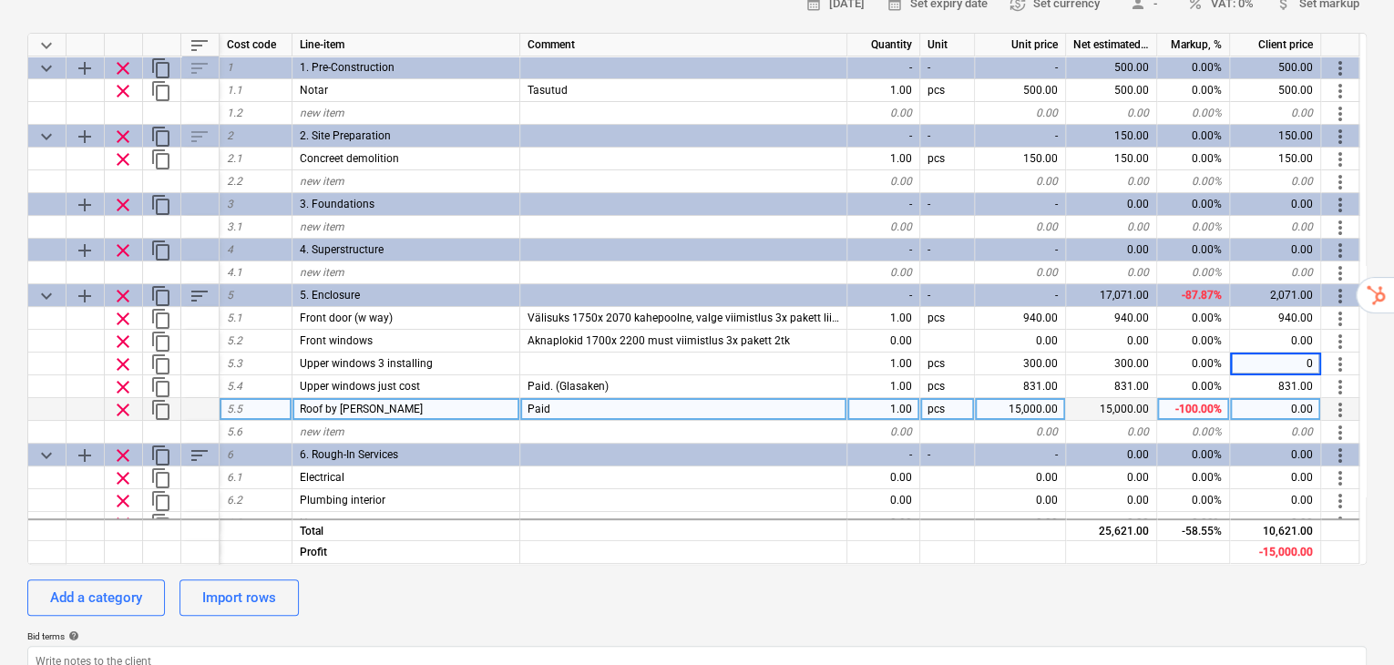
type textarea "x"
click at [1250, 536] on div "calendar_month [DATE] calendar_month Set expiry date currency_exchange Set curr…" at bounding box center [696, 365] width 1339 height 750
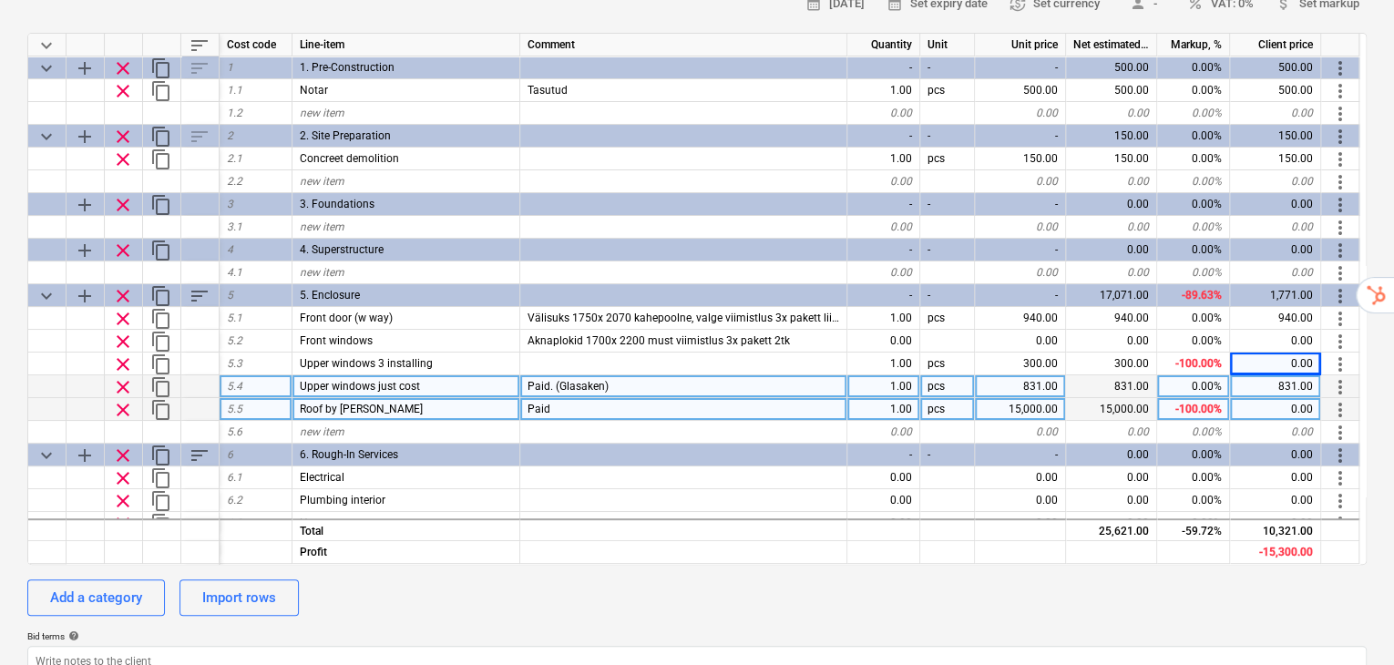
click at [1314, 375] on div "831.00" at bounding box center [1275, 386] width 91 height 23
type input "0"
type textarea "x"
click at [1303, 579] on div "Add a category Import rows" at bounding box center [696, 597] width 1339 height 36
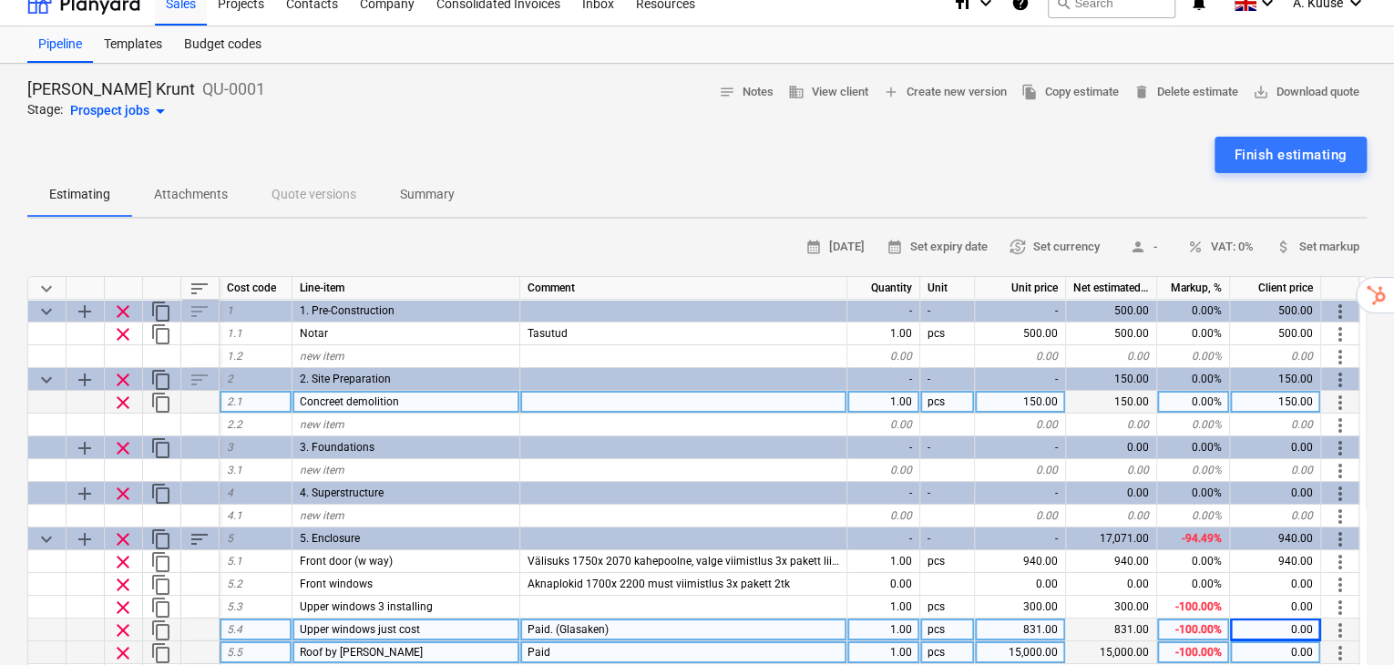
click at [1289, 391] on div "150.00" at bounding box center [1275, 402] width 91 height 23
type input "0"
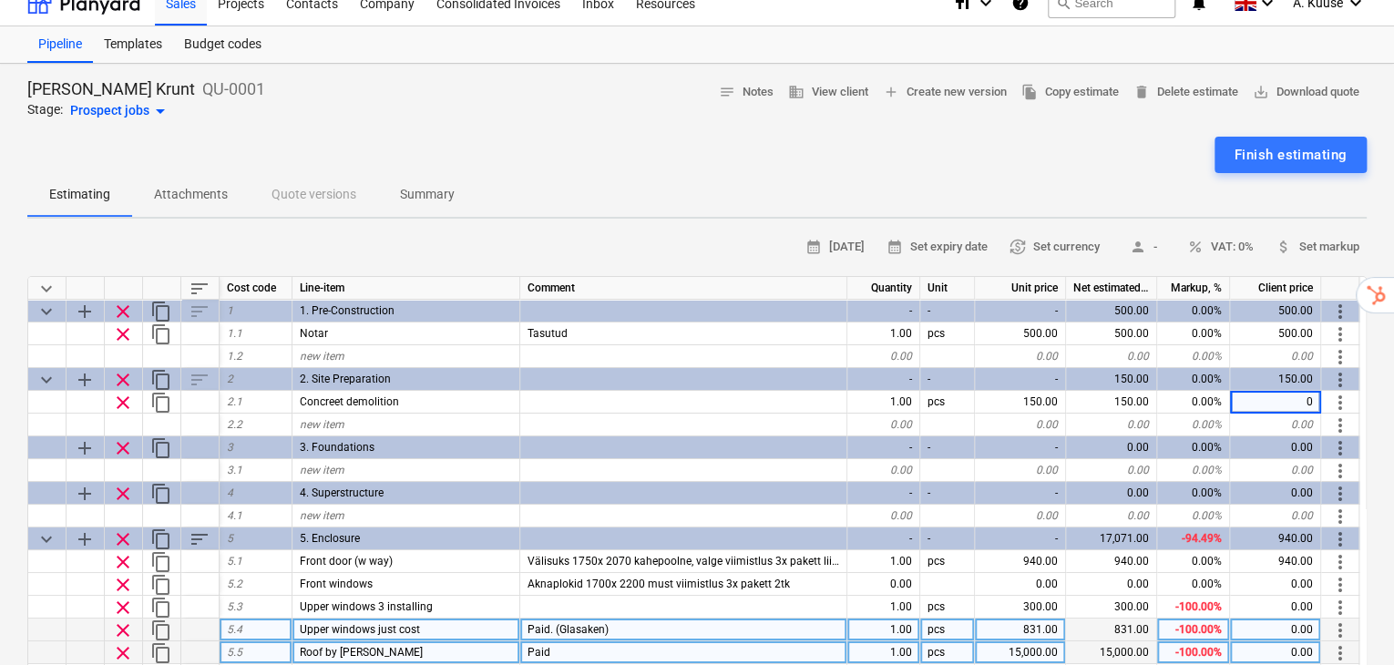
click at [1240, 173] on div "Estimating Attachments Quote versions Summary" at bounding box center [696, 195] width 1339 height 44
type textarea "x"
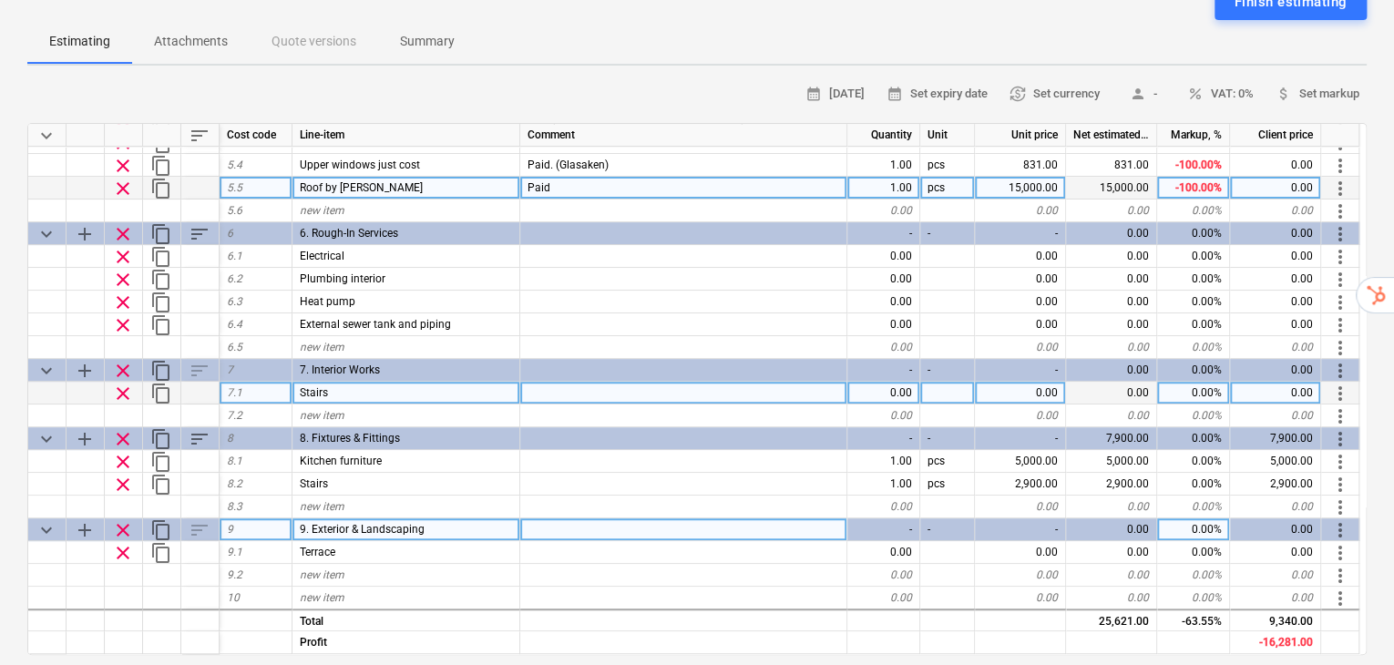
scroll to position [242, 0]
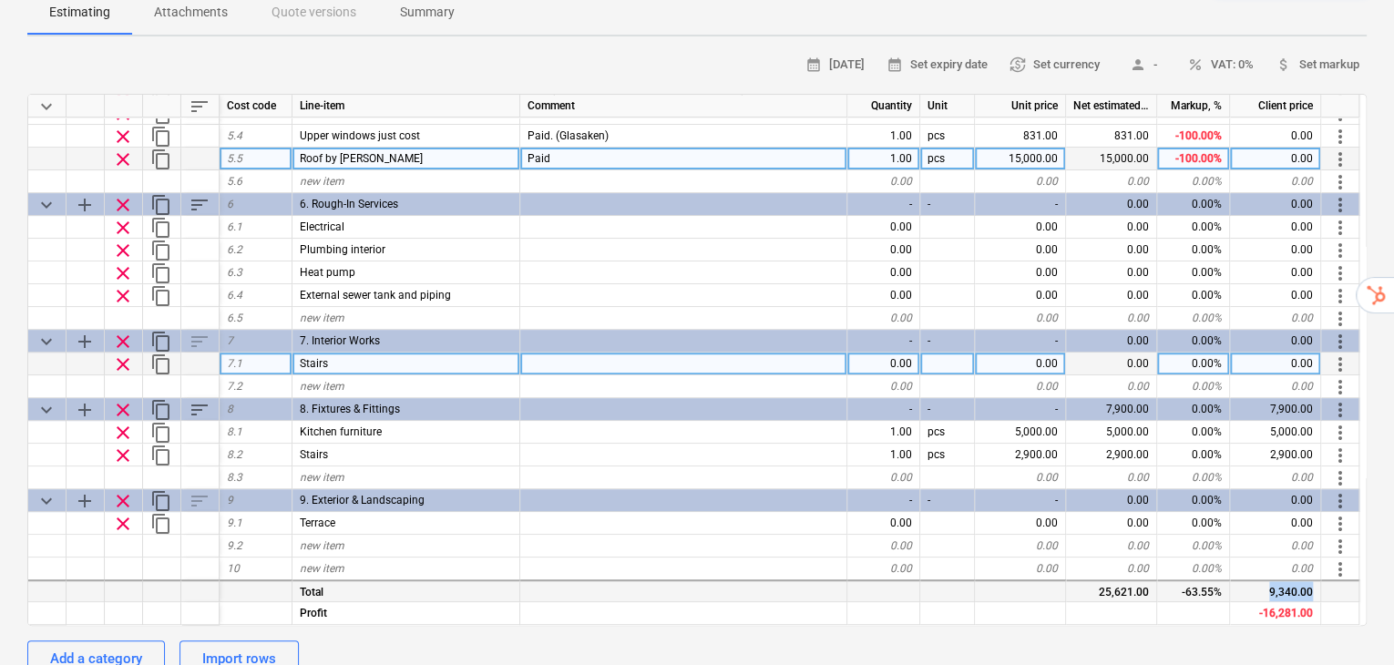
drag, startPoint x: 1314, startPoint y: 551, endPoint x: 1261, endPoint y: 550, distance: 52.8
click at [1261, 579] on div "9,340.00" at bounding box center [1275, 590] width 91 height 23
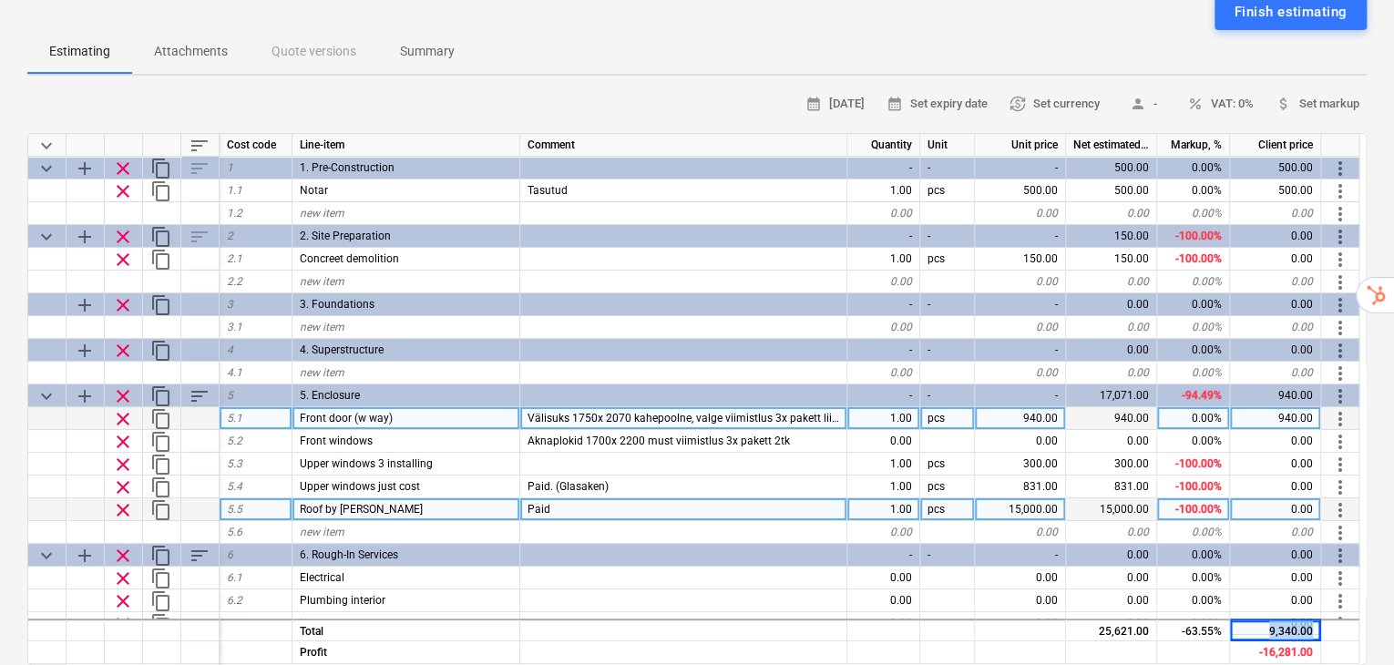
scroll to position [182, 0]
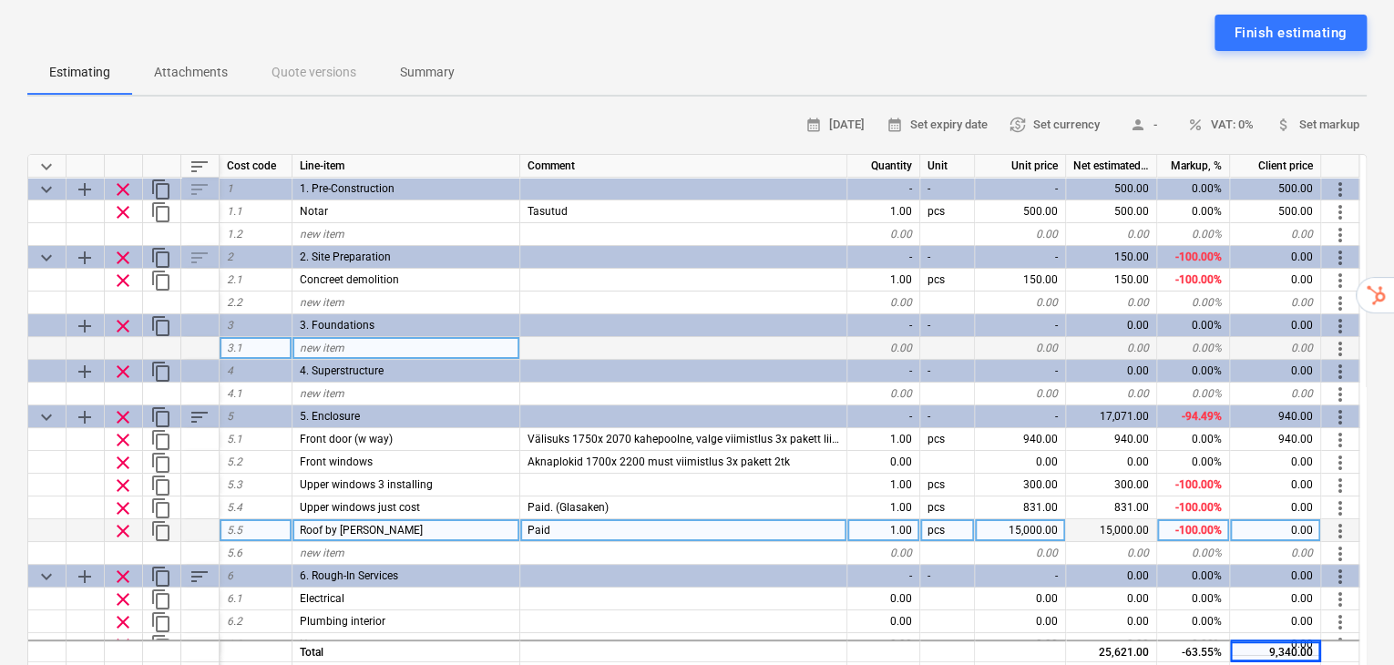
click at [1133, 337] on div "0.00" at bounding box center [1111, 348] width 91 height 23
click at [463, 337] on div "new item" at bounding box center [406, 348] width 228 height 23
type input "Floor heating (penoplast material + installing)"
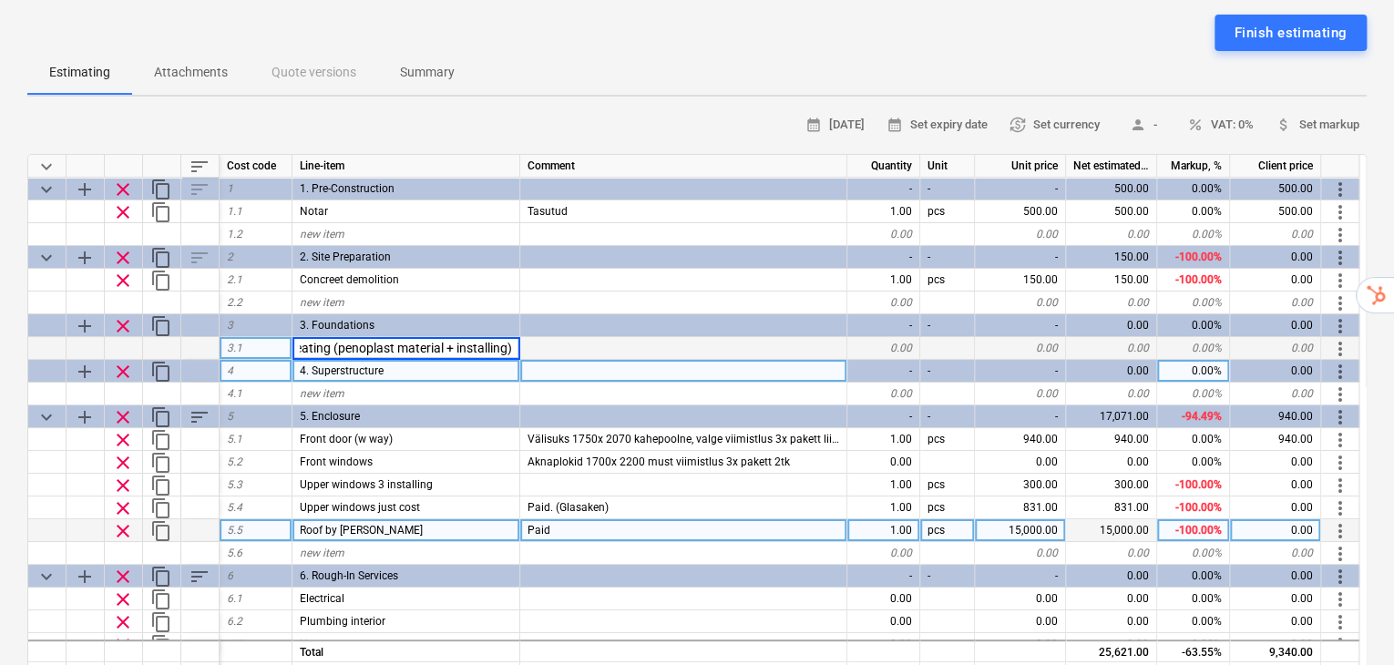
click at [1114, 360] on div "0.00" at bounding box center [1111, 371] width 91 height 23
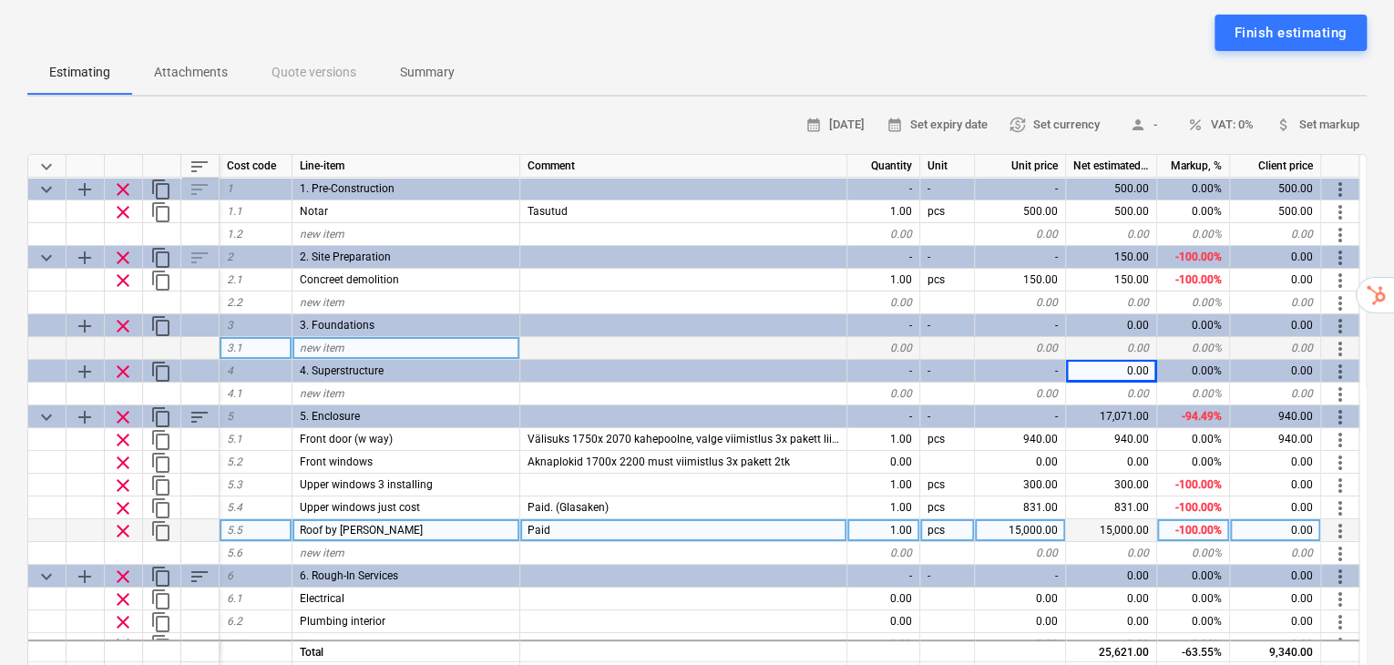
type textarea "x"
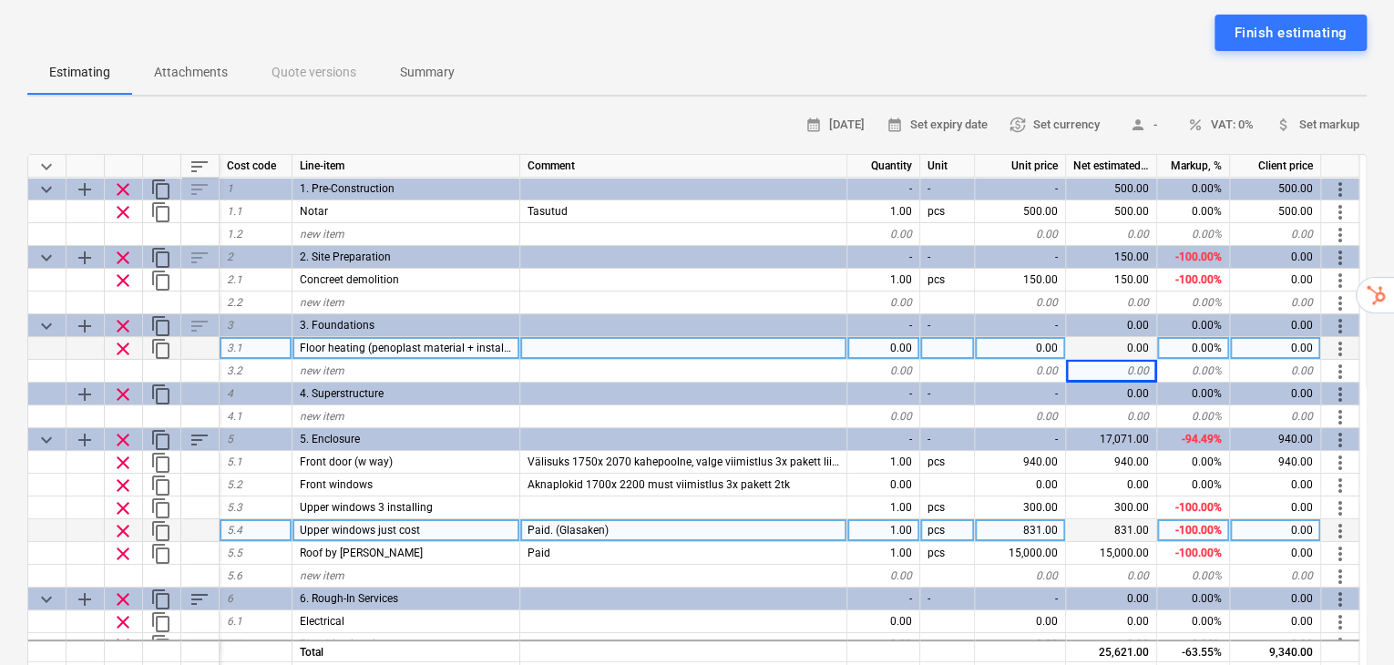
click at [1042, 337] on div "0.00" at bounding box center [1020, 348] width 91 height 23
type input "1321"
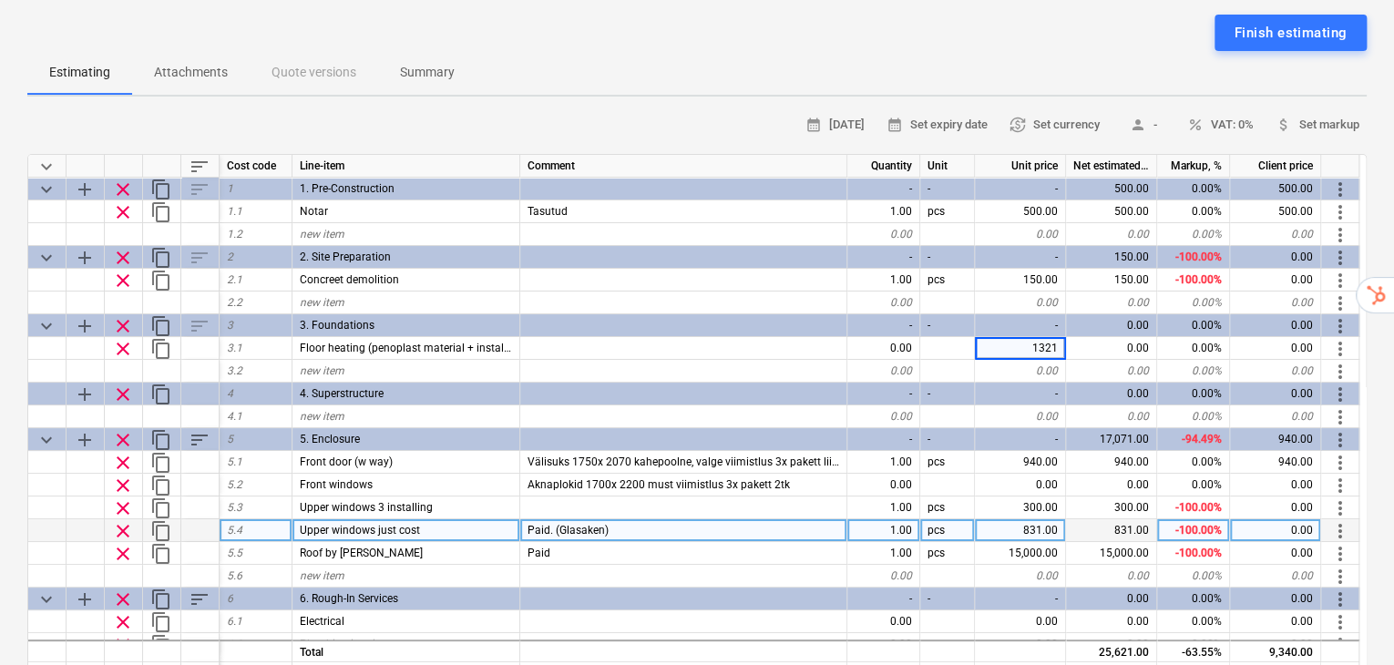
click at [1107, 648] on div "calendar_month [DATE] calendar_month Set expiry date currency_exchange Set curr…" at bounding box center [696, 486] width 1339 height 750
type textarea "x"
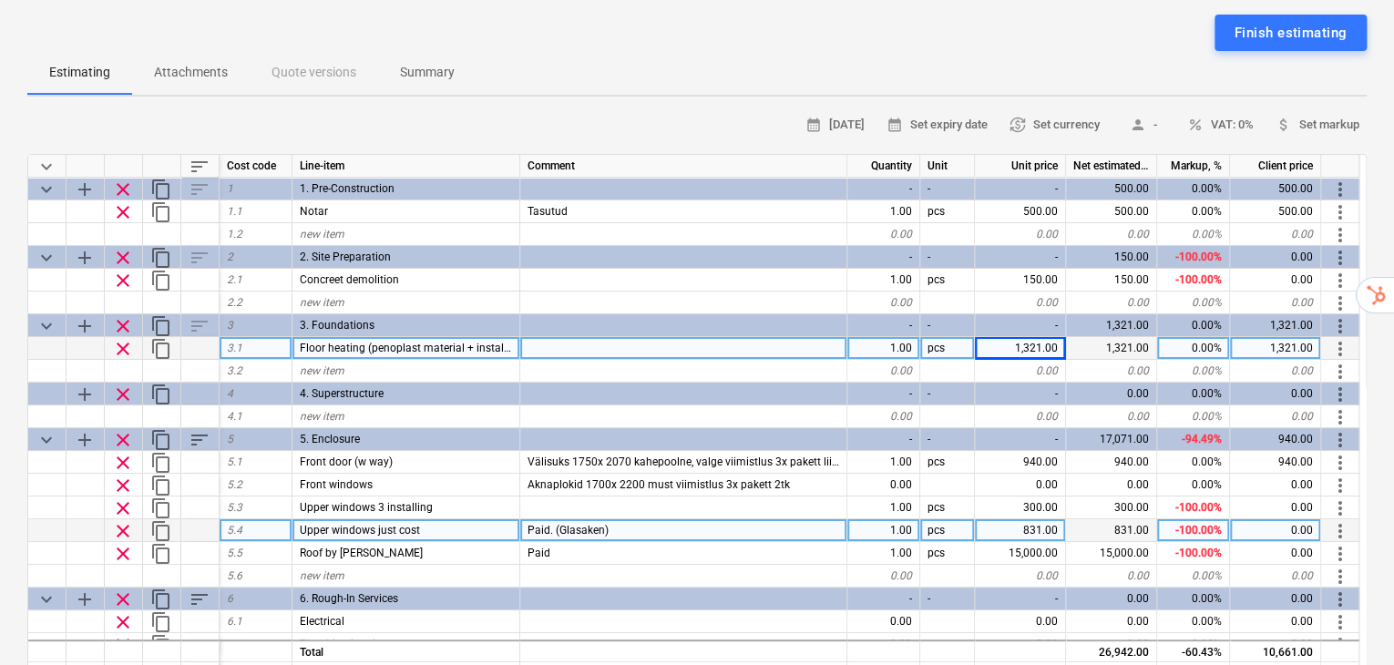
click at [485, 342] on span "Floor heating (penoplast material + installing)" at bounding box center [413, 348] width 226 height 13
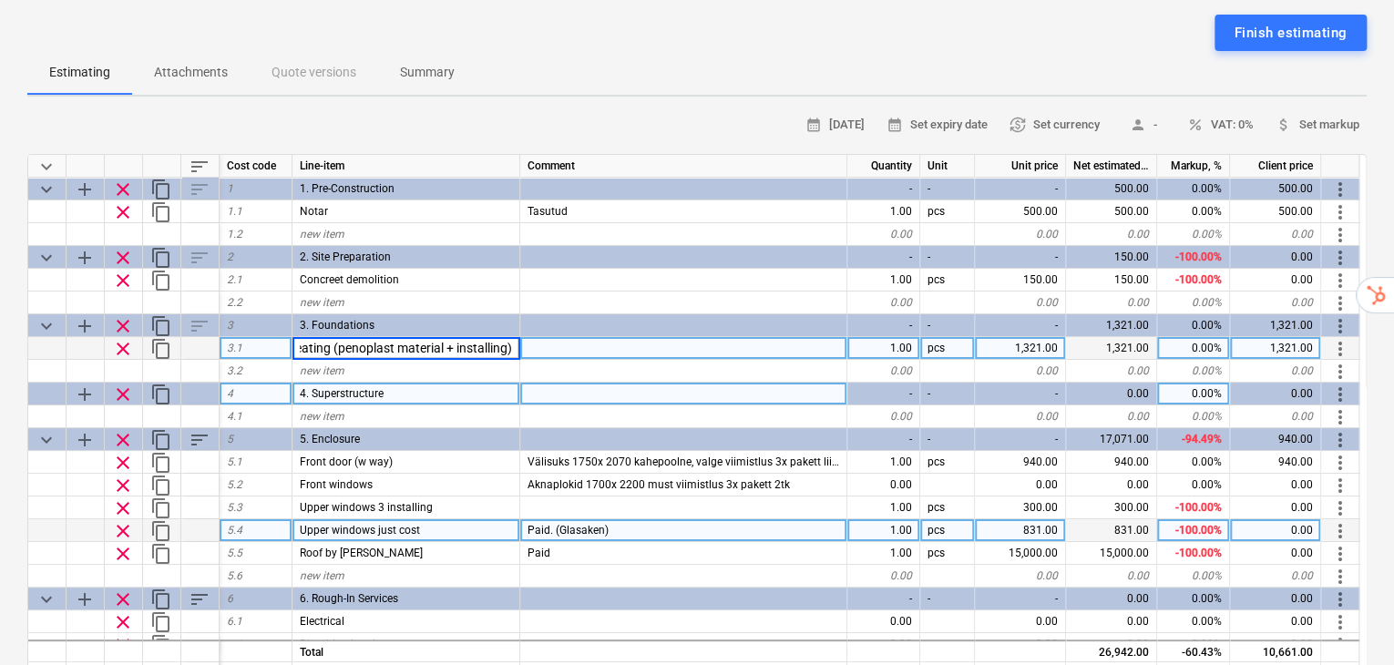
click at [722, 383] on div at bounding box center [683, 394] width 327 height 23
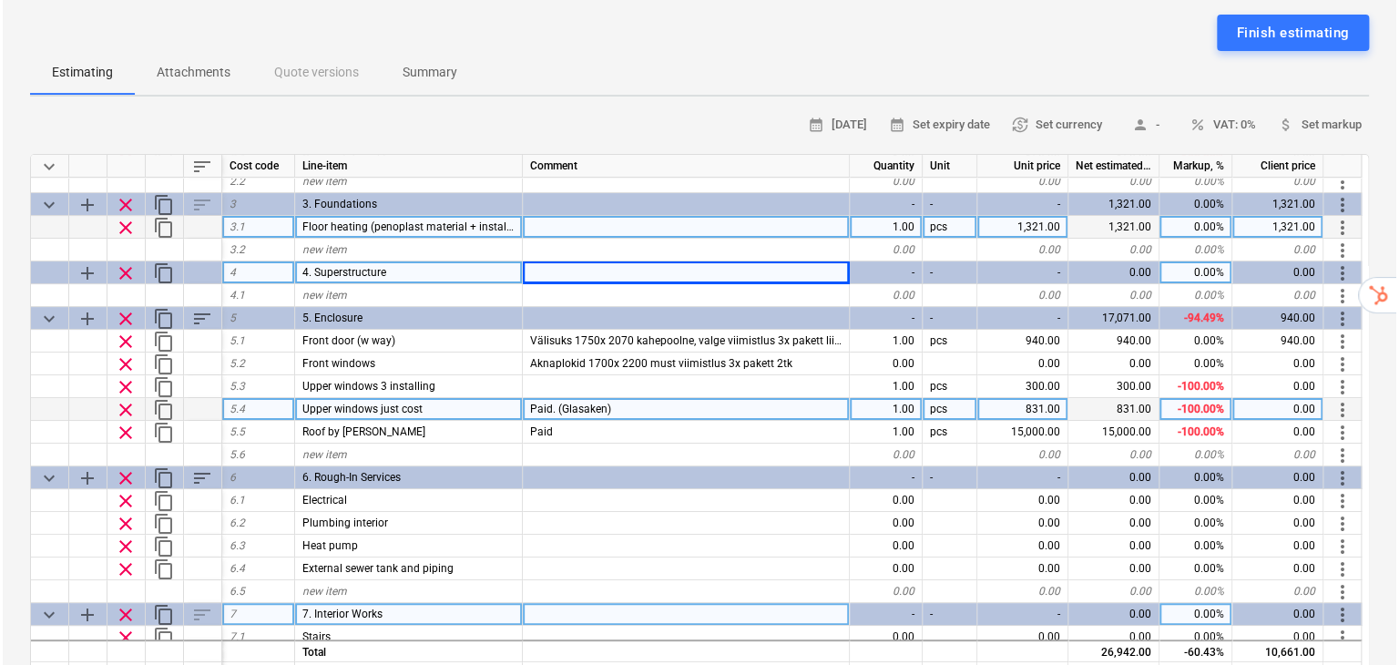
scroll to position [0, 0]
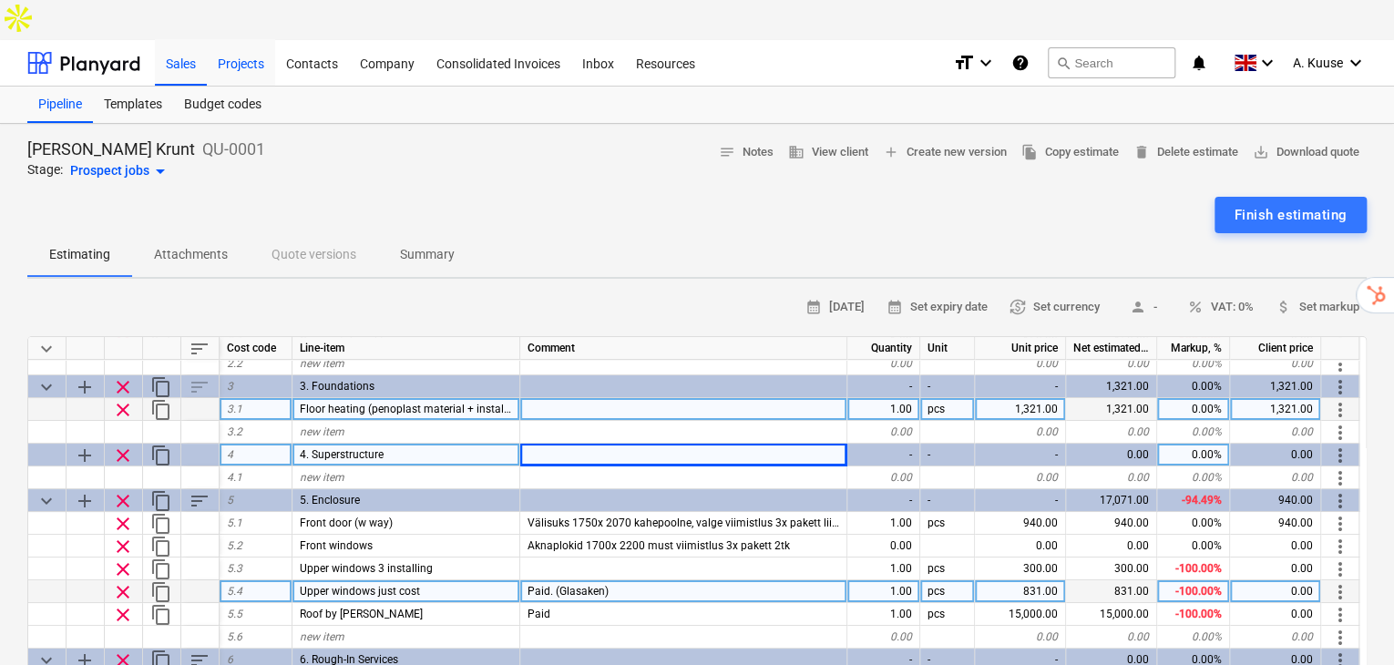
click at [236, 39] on div "Projects" at bounding box center [241, 62] width 68 height 46
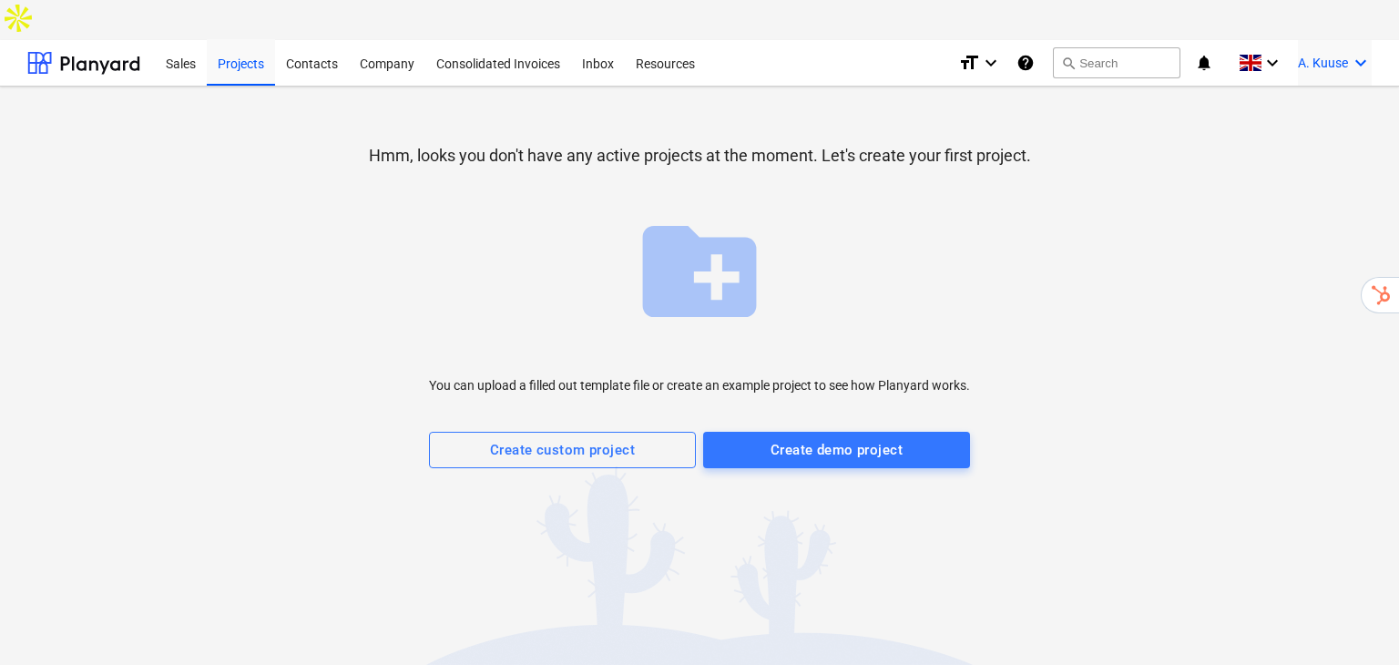
click at [1342, 56] on span "A. Kuuse" at bounding box center [1323, 63] width 50 height 15
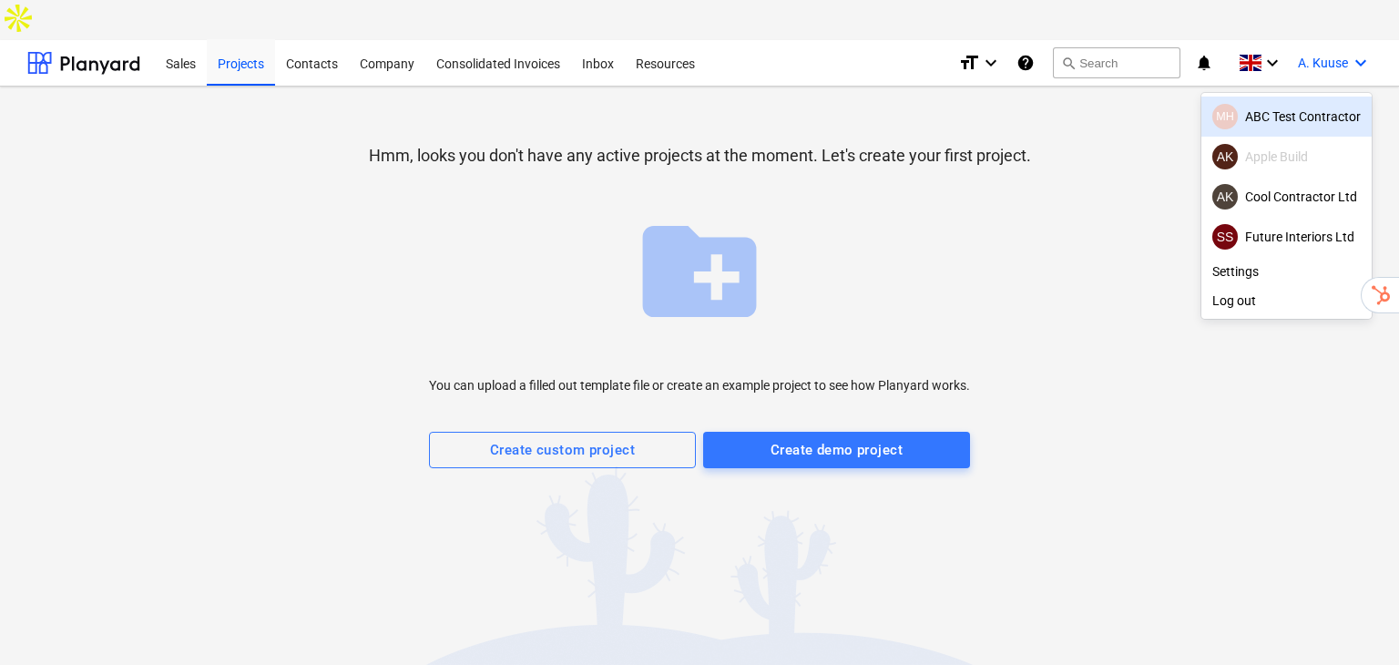
click at [1267, 104] on div "MH ABC Test Contractor" at bounding box center [1287, 117] width 149 height 26
